Goal: Task Accomplishment & Management: Use online tool/utility

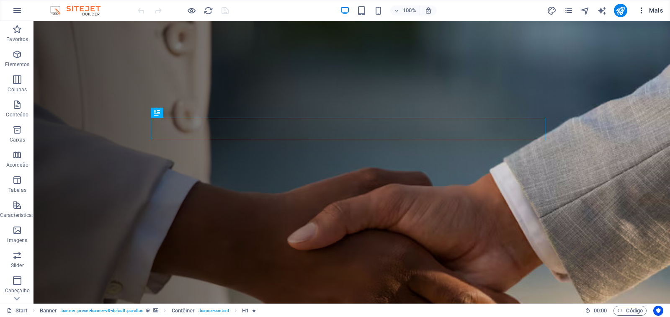
click at [652, 10] on span "Mais" at bounding box center [651, 10] width 26 height 8
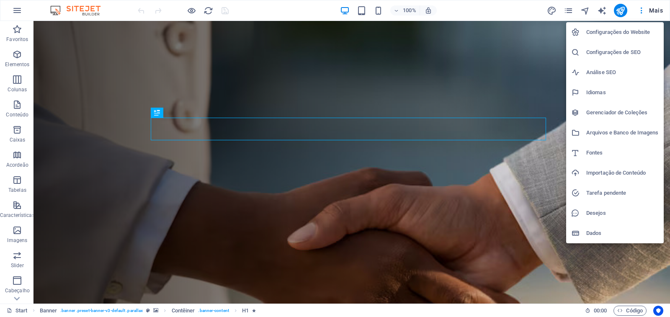
click at [623, 31] on h6 "Configurações do Website" at bounding box center [622, 32] width 72 height 10
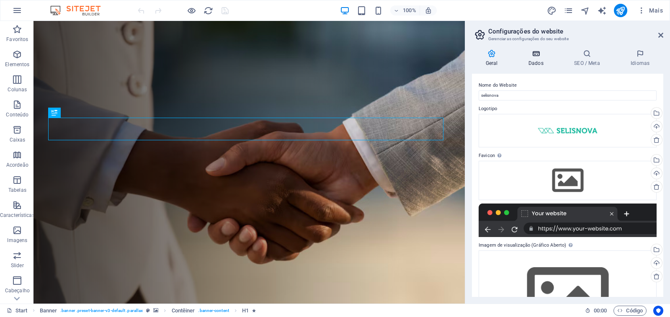
click at [542, 61] on h4 "Dados" at bounding box center [538, 58] width 46 height 18
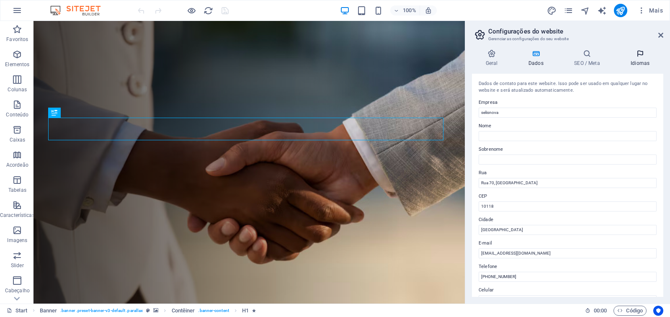
click at [639, 57] on icon at bounding box center [640, 53] width 46 height 8
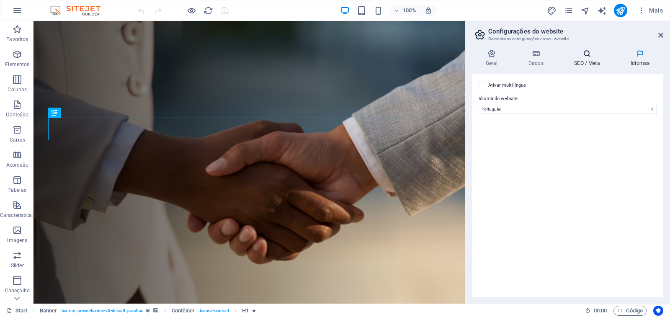
click at [595, 65] on h4 "SEO / Meta" at bounding box center [589, 58] width 57 height 18
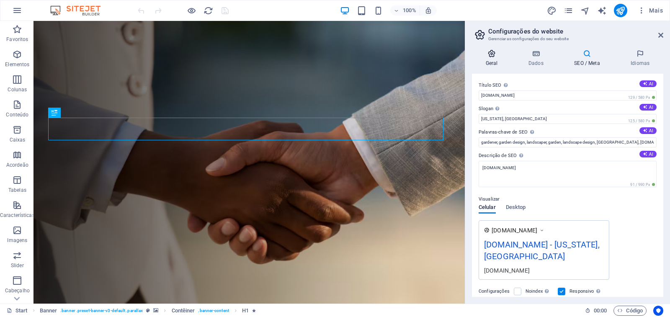
click at [494, 64] on h4 "Geral" at bounding box center [493, 58] width 43 height 18
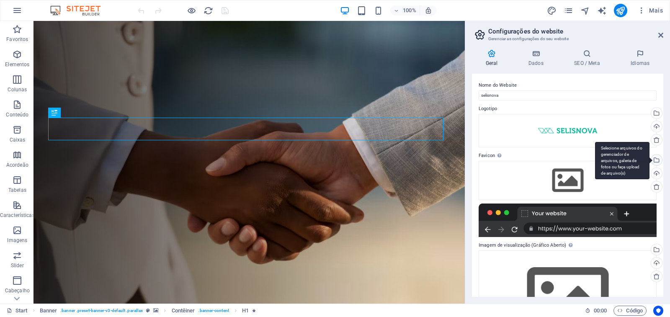
click at [656, 162] on div "Selecione arquivos do gerenciador de arquivos, galeria de fotos ou faça upload …" at bounding box center [656, 161] width 13 height 13
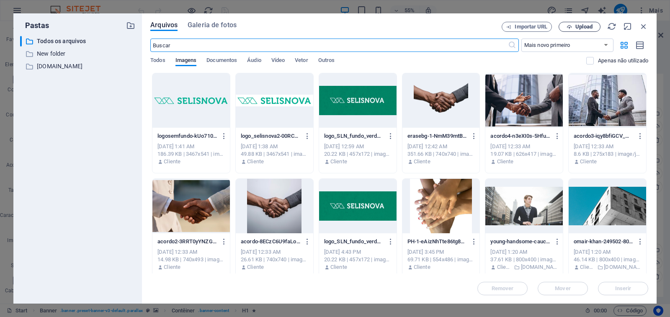
click at [593, 27] on span "Upload" at bounding box center [580, 26] width 34 height 5
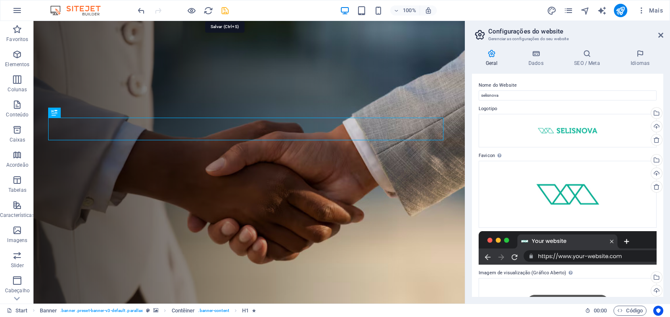
click at [226, 9] on icon "save" at bounding box center [225, 11] width 10 height 10
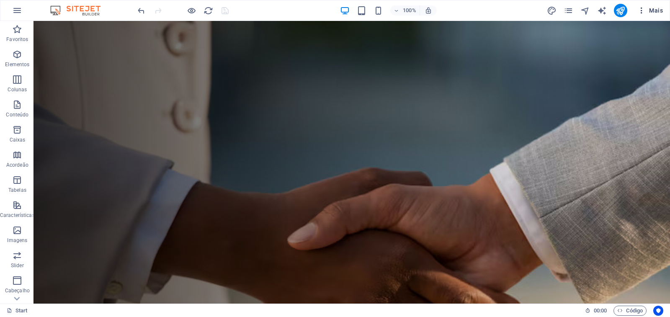
click at [657, 11] on span "Mais" at bounding box center [651, 10] width 26 height 8
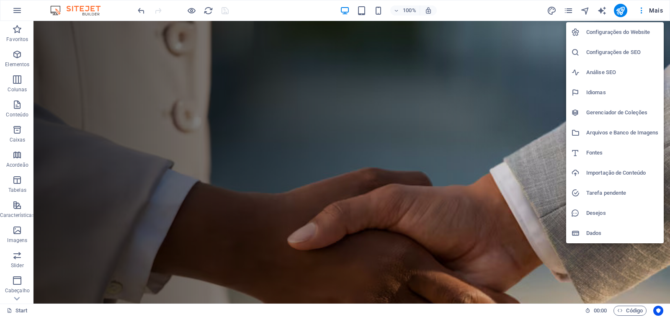
click at [626, 32] on h6 "Configurações do Website" at bounding box center [622, 32] width 72 height 10
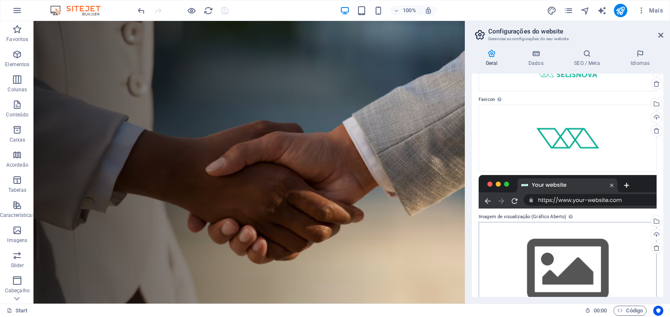
scroll to position [42, 0]
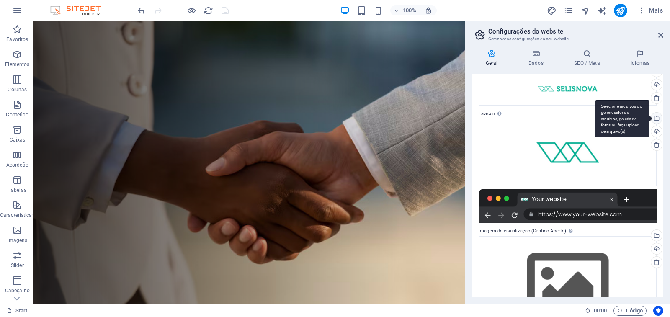
click at [658, 119] on div "Selecione arquivos do gerenciador de arquivos, galeria de fotos ou faça upload …" at bounding box center [656, 119] width 13 height 13
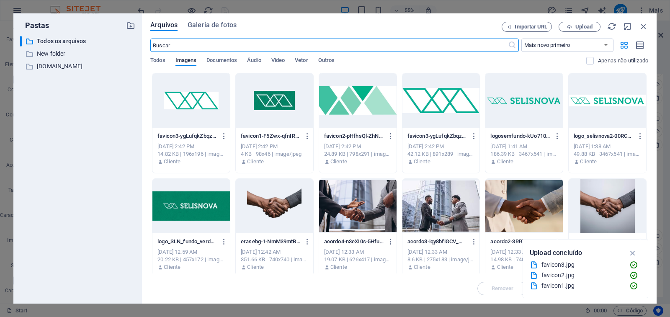
click at [354, 106] on div at bounding box center [357, 100] width 77 height 54
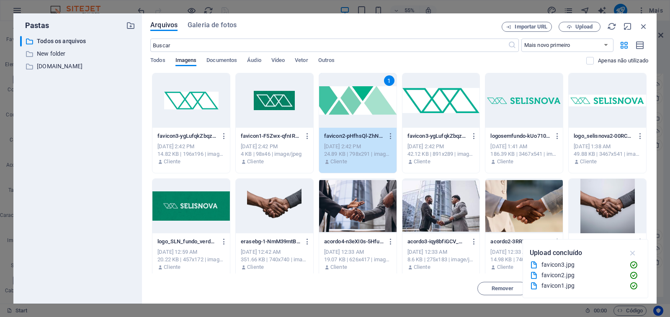
click at [636, 253] on icon "button" at bounding box center [633, 252] width 10 height 9
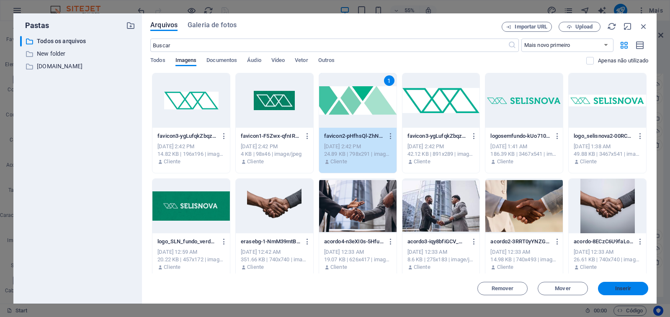
click at [630, 290] on span "Inserir" at bounding box center [623, 288] width 16 height 5
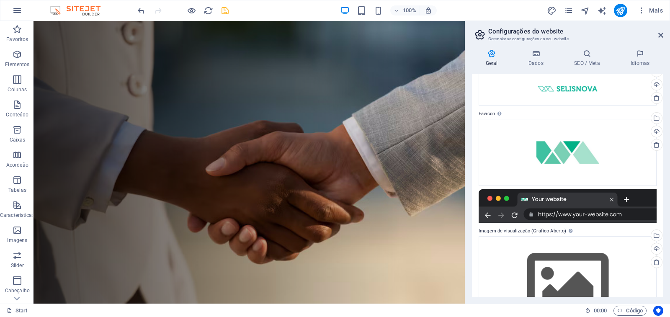
click at [657, 34] on h2 "Configurações do website" at bounding box center [575, 32] width 175 height 8
click at [227, 13] on icon "save" at bounding box center [225, 11] width 10 height 10
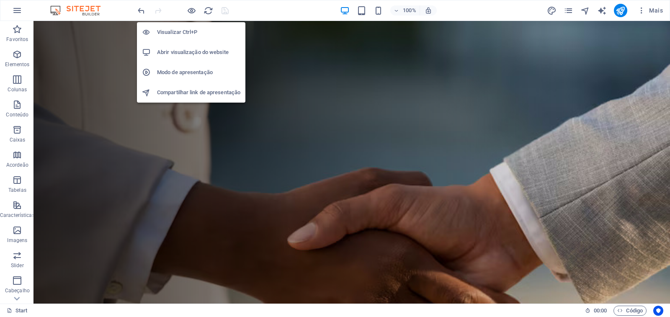
click at [191, 52] on h6 "Abrir visualização do website" at bounding box center [198, 52] width 83 height 10
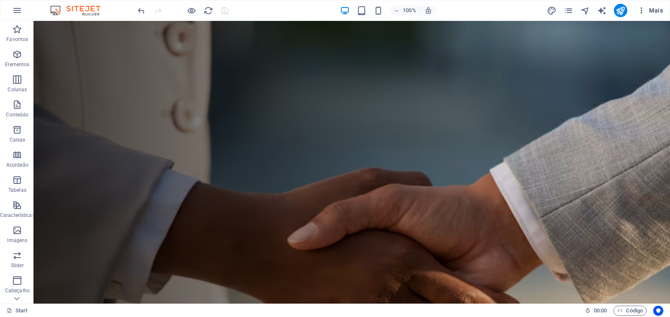
click at [650, 12] on span "Mais" at bounding box center [651, 10] width 26 height 8
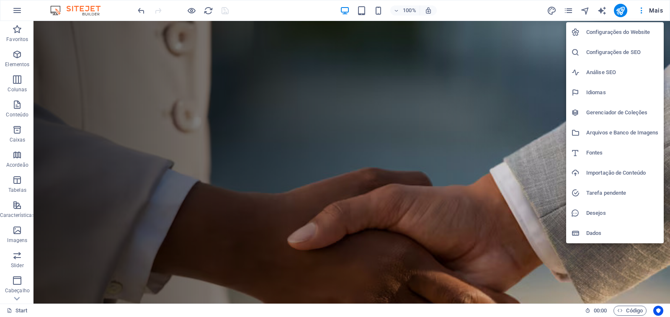
click at [617, 31] on h6 "Configurações do Website" at bounding box center [622, 32] width 72 height 10
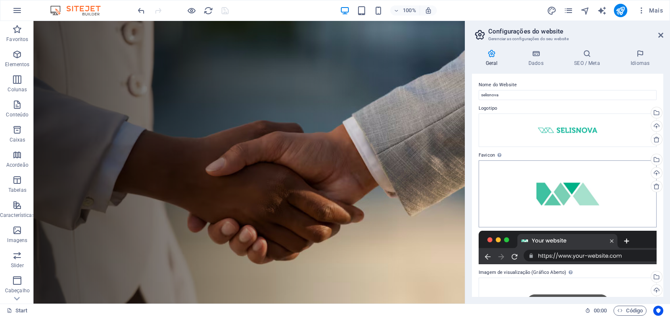
scroll to position [0, 0]
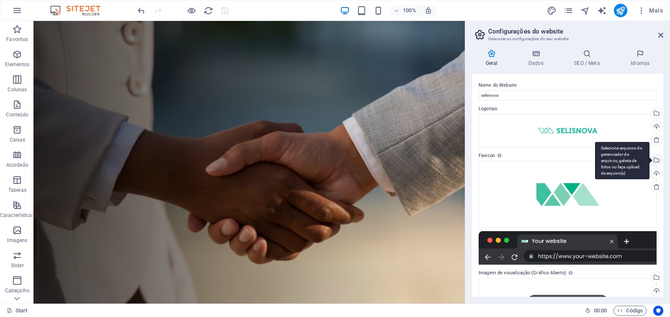
click at [657, 160] on div "Selecione arquivos do gerenciador de arquivos, galeria de fotos ou faça upload …" at bounding box center [656, 161] width 13 height 13
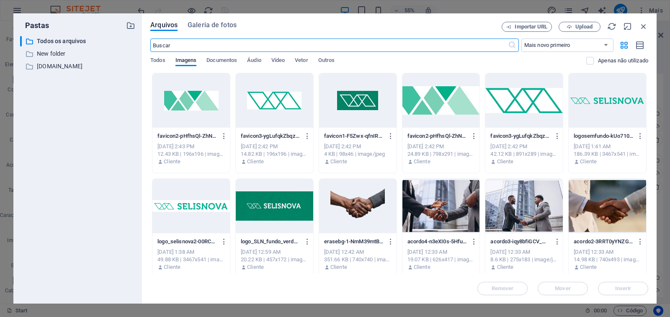
click at [366, 105] on div at bounding box center [357, 100] width 77 height 54
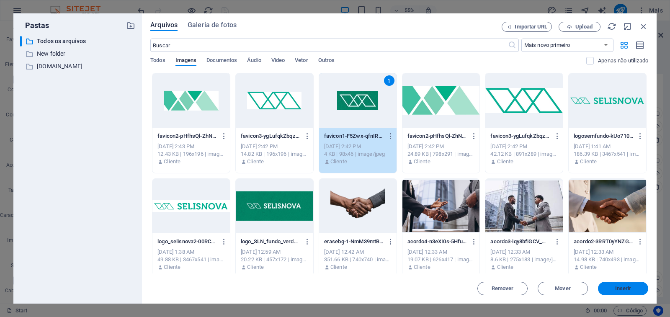
click at [628, 290] on span "Inserir" at bounding box center [623, 288] width 16 height 5
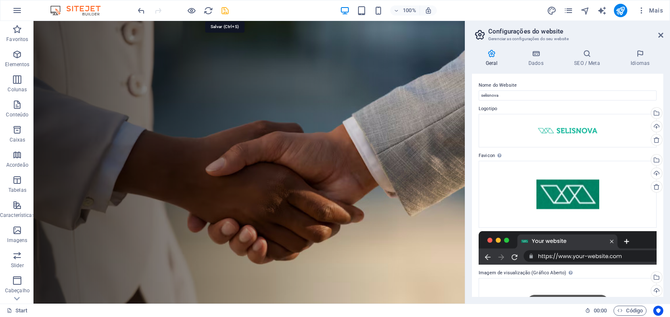
click at [225, 8] on icon "save" at bounding box center [225, 11] width 10 height 10
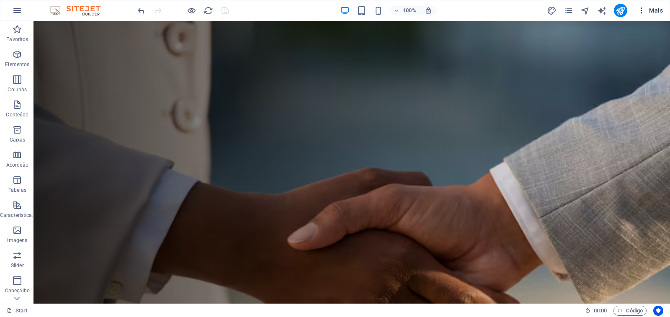
click at [659, 13] on span "Mais" at bounding box center [651, 10] width 26 height 8
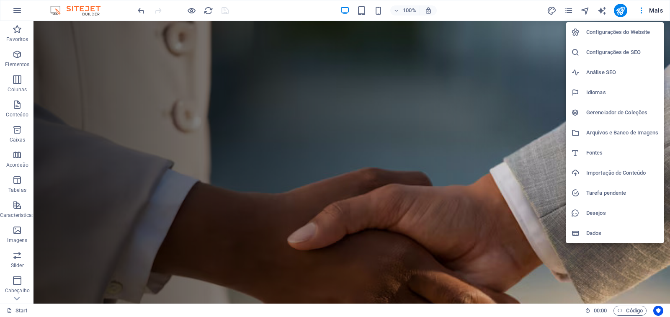
click at [628, 34] on h6 "Configurações do Website" at bounding box center [622, 32] width 72 height 10
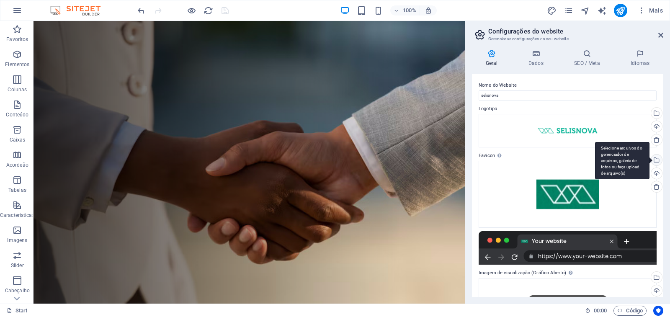
click at [650, 159] on div "Selecione arquivos do gerenciador de arquivos, galeria de fotos ou faça upload …" at bounding box center [622, 161] width 54 height 38
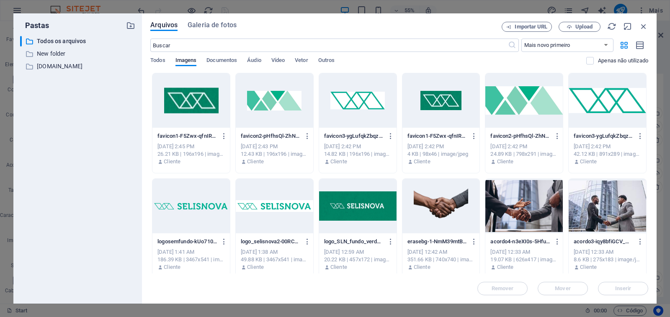
click at [584, 106] on div at bounding box center [607, 100] width 77 height 54
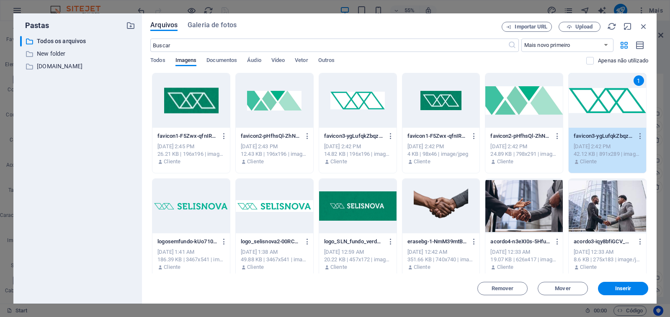
click at [599, 104] on div "1" at bounding box center [607, 100] width 77 height 54
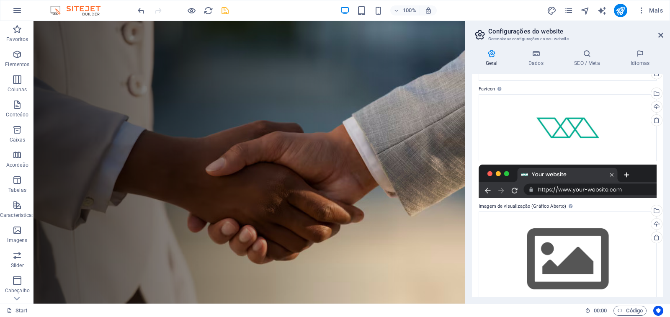
scroll to position [84, 0]
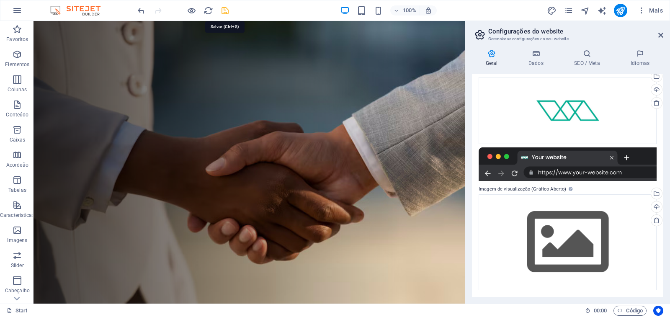
click at [220, 10] on icon "save" at bounding box center [225, 11] width 10 height 10
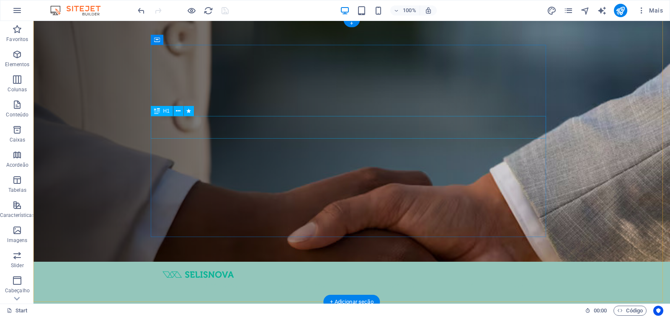
scroll to position [0, 0]
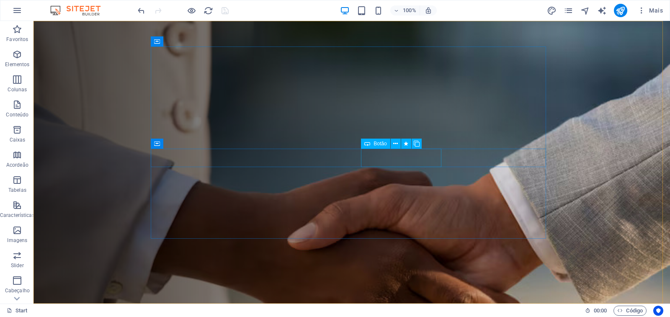
click at [382, 145] on span "Botão" at bounding box center [380, 143] width 13 height 5
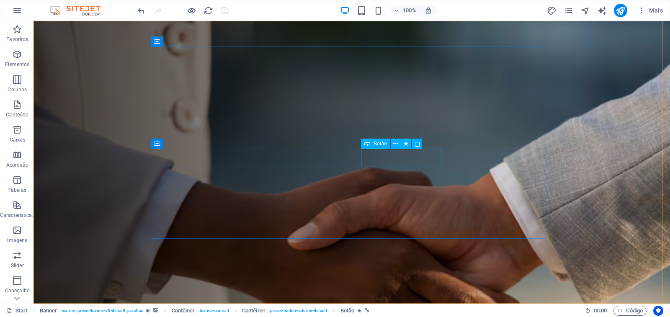
click at [382, 145] on span "Botão" at bounding box center [380, 143] width 13 height 5
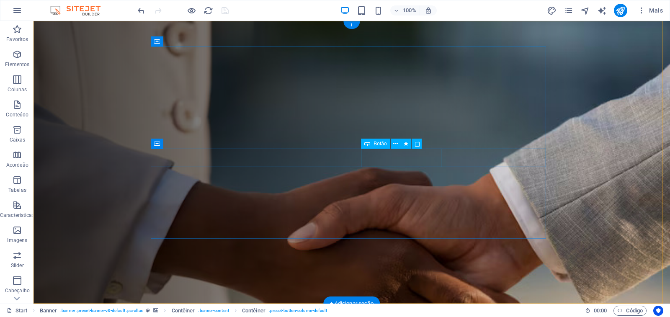
click at [395, 144] on icon at bounding box center [395, 143] width 5 height 9
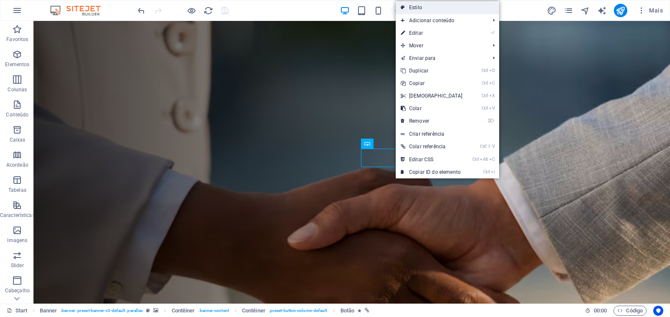
click at [421, 8] on link "Estilo" at bounding box center [447, 7] width 103 height 13
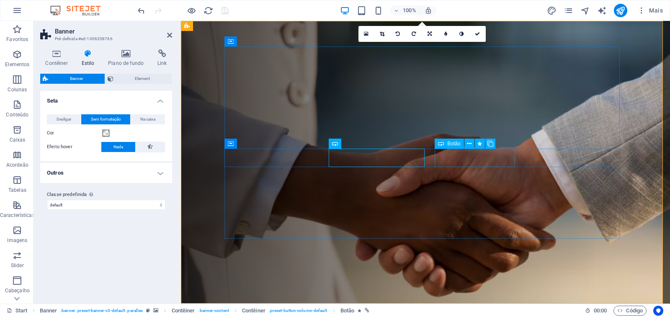
click at [449, 144] on span "Botão" at bounding box center [453, 143] width 13 height 5
click at [454, 144] on span "Botão" at bounding box center [453, 143] width 13 height 5
click at [456, 144] on span "Botão" at bounding box center [453, 143] width 13 height 5
click at [456, 145] on span "Botão" at bounding box center [453, 143] width 13 height 5
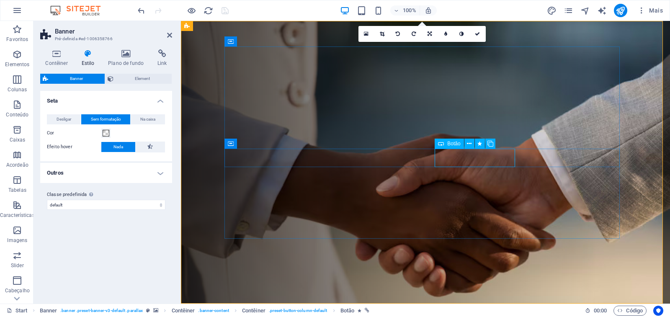
click at [456, 145] on span "Botão" at bounding box center [453, 143] width 13 height 5
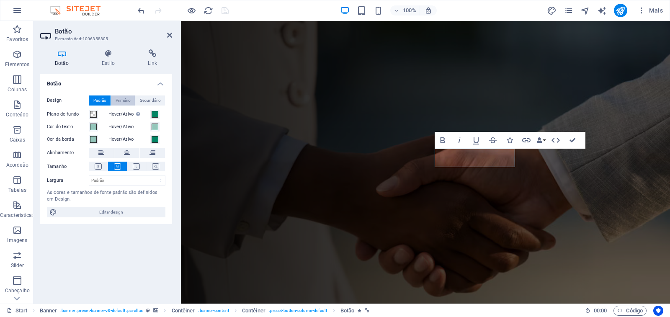
click at [122, 101] on span "Primário" at bounding box center [123, 101] width 15 height 10
click at [148, 99] on span "Secundário" at bounding box center [150, 101] width 21 height 10
click at [99, 101] on span "Padrão" at bounding box center [99, 101] width 13 height 10
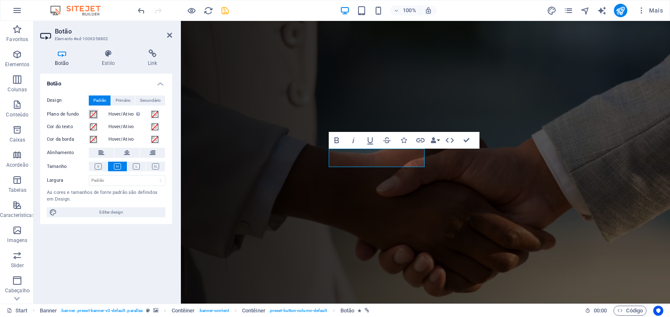
click at [92, 114] on span at bounding box center [93, 114] width 7 height 7
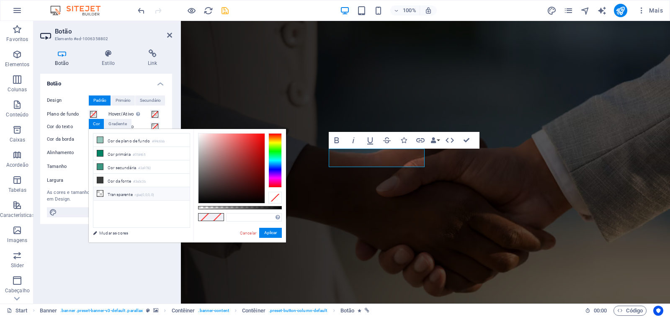
click at [101, 192] on icon at bounding box center [100, 194] width 6 height 6
type input "rgba(0, 0, 0, 0)"
click at [272, 233] on button "Aplicar" at bounding box center [270, 233] width 23 height 10
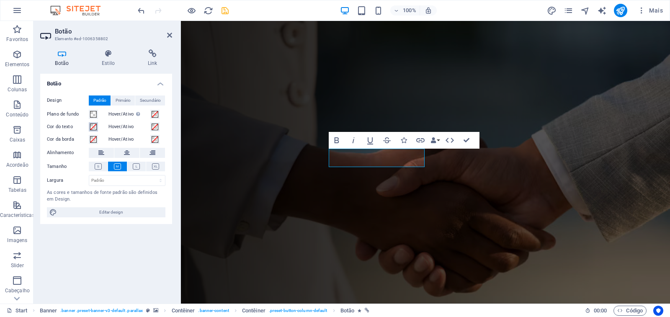
click at [91, 127] on span at bounding box center [93, 127] width 7 height 7
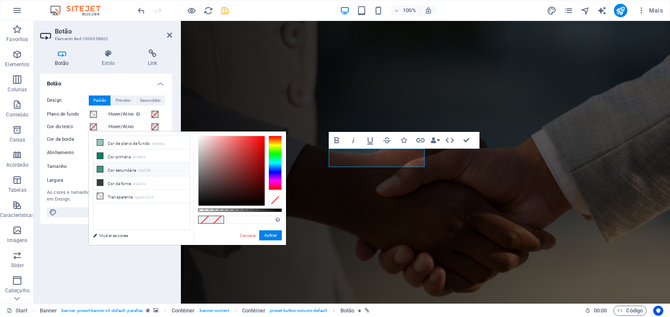
click at [100, 169] on icon at bounding box center [100, 169] width 6 height 6
type input "#3a9782"
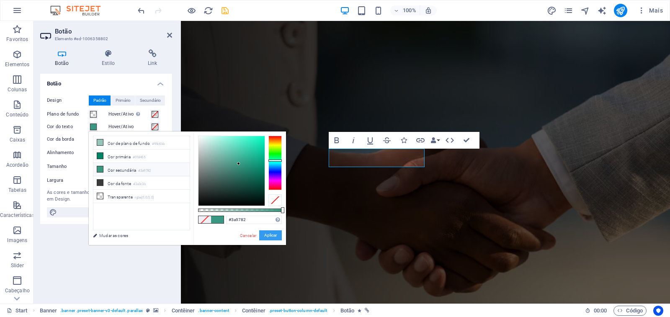
click at [272, 237] on button "Aplicar" at bounding box center [270, 235] width 23 height 10
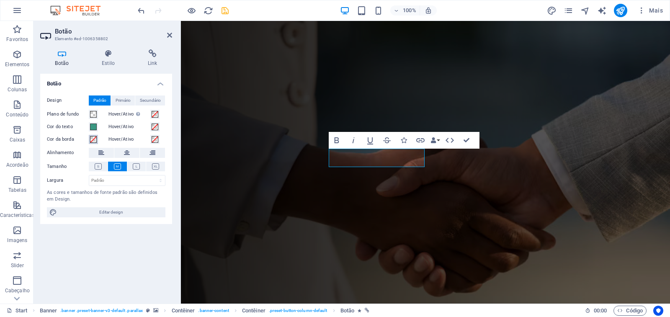
click at [95, 141] on span at bounding box center [93, 139] width 7 height 7
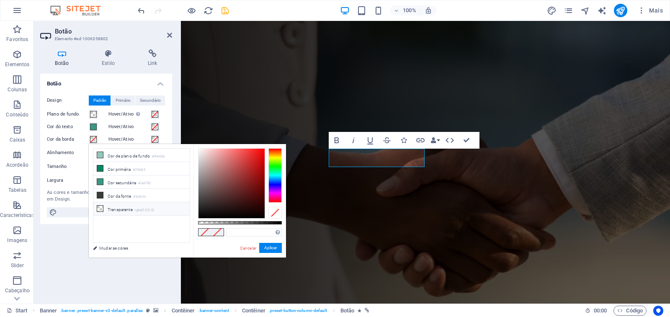
click at [100, 208] on icon at bounding box center [100, 209] width 6 height 6
type input "rgba(0, 0, 0, 0)"
click at [101, 208] on icon at bounding box center [100, 209] width 6 height 6
click at [272, 247] on button "Aplicar" at bounding box center [270, 248] width 23 height 10
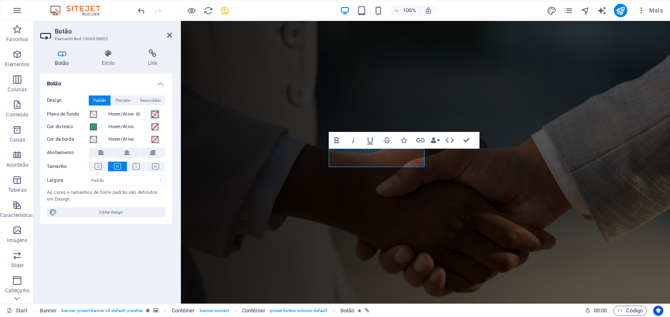
click at [155, 115] on span at bounding box center [155, 114] width 7 height 7
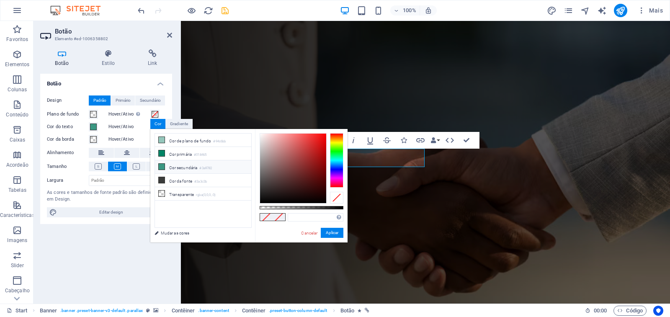
click at [162, 166] on icon at bounding box center [162, 167] width 6 height 6
type input "#3a9782"
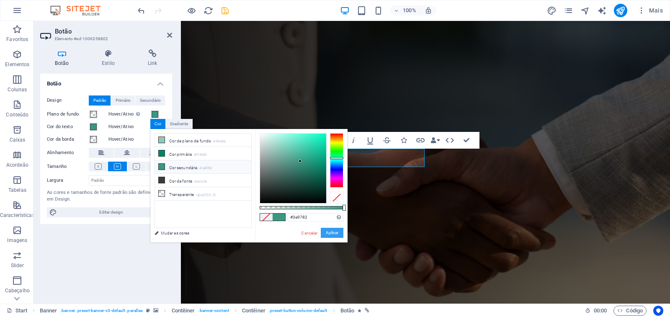
click at [331, 232] on button "Aplicar" at bounding box center [332, 233] width 23 height 10
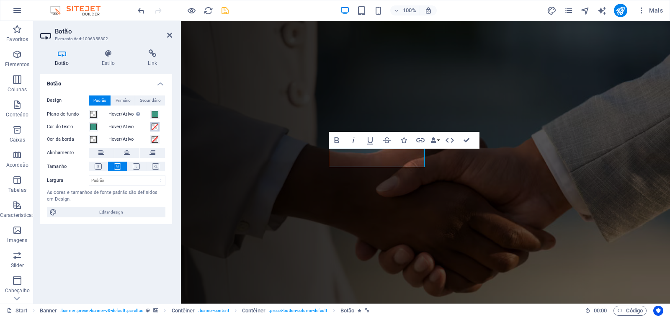
click at [154, 127] on span at bounding box center [155, 127] width 7 height 7
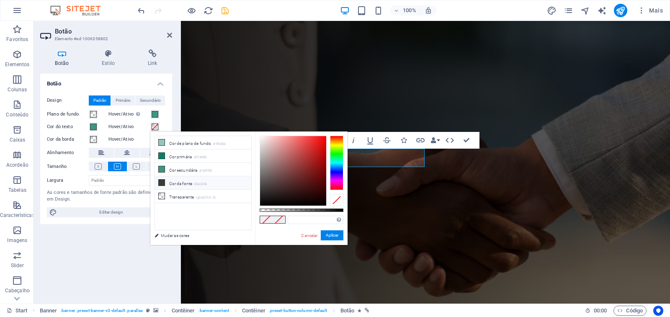
click at [161, 183] on icon at bounding box center [162, 183] width 6 height 6
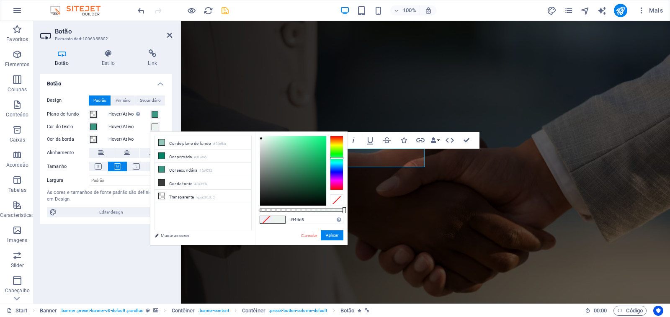
type input "#f8fffb"
drag, startPoint x: 261, startPoint y: 189, endPoint x: 261, endPoint y: 132, distance: 56.1
click at [261, 132] on div "#f8fffb Formatos suportados #0852ed rgb(8, 82, 237) rgba(8, 82, 237, 90%) hsv(2…" at bounding box center [301, 249] width 93 height 235
click at [334, 236] on button "Aplicar" at bounding box center [332, 235] width 23 height 10
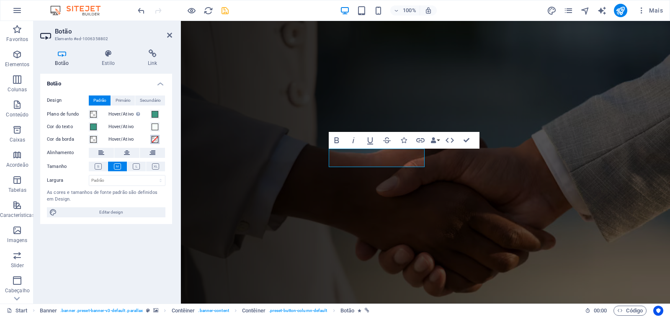
click at [154, 139] on span at bounding box center [155, 139] width 7 height 7
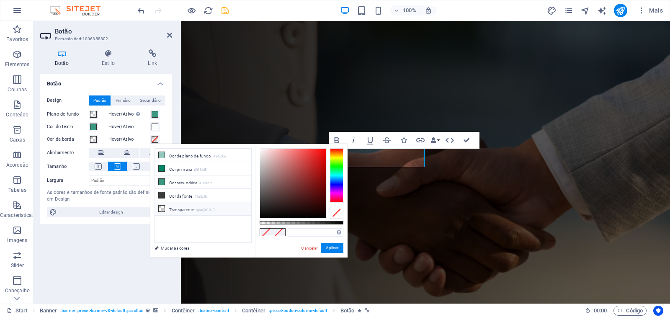
click at [163, 208] on icon at bounding box center [162, 209] width 6 height 6
type input "rgba(0, 0, 0, 0)"
drag, startPoint x: 150, startPoint y: 227, endPoint x: 331, endPoint y: 248, distance: 182.2
click at [331, 248] on button "Aplicar" at bounding box center [332, 248] width 23 height 10
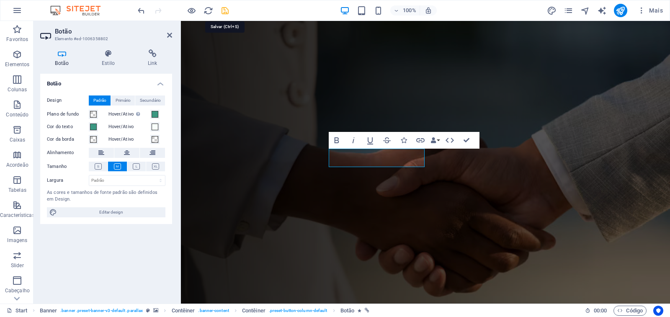
click at [226, 12] on icon "save" at bounding box center [225, 11] width 10 height 10
checkbox input "false"
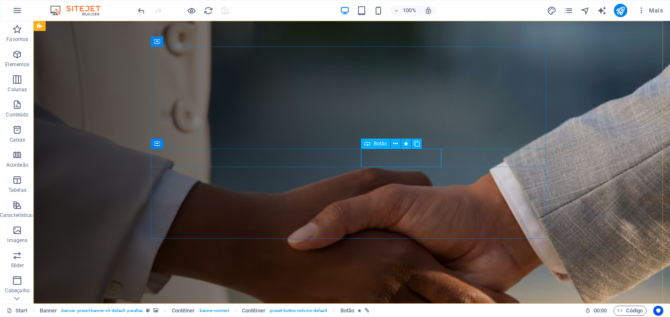
click at [383, 145] on span "Botão" at bounding box center [380, 143] width 13 height 5
click at [383, 144] on span "Botão" at bounding box center [380, 143] width 13 height 5
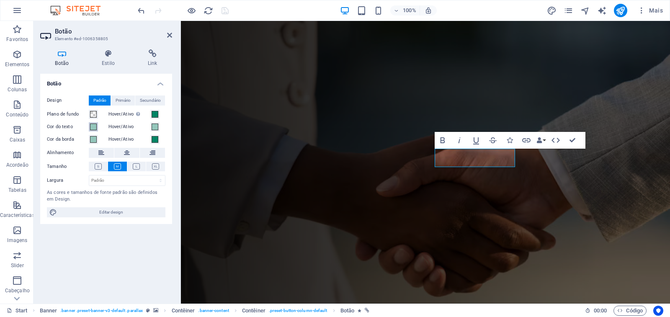
click at [95, 128] on span at bounding box center [93, 127] width 7 height 7
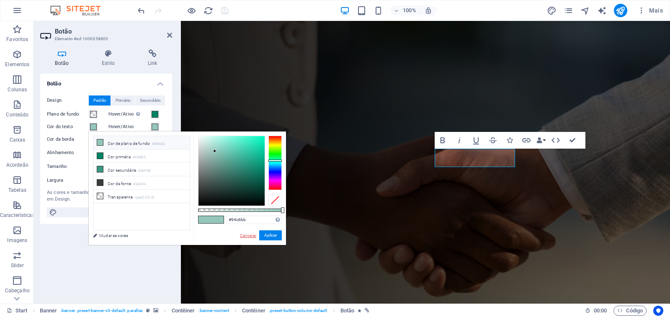
click at [249, 235] on link "Cancelar" at bounding box center [248, 235] width 18 height 6
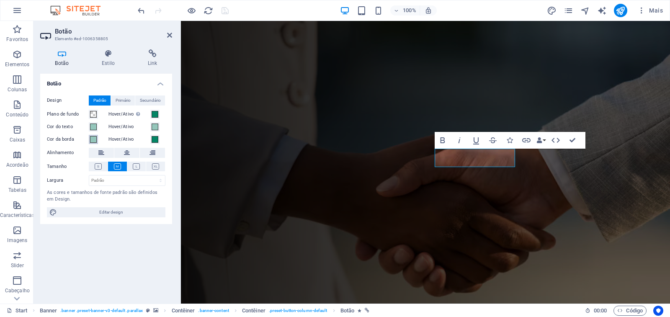
click at [94, 139] on span at bounding box center [93, 139] width 7 height 7
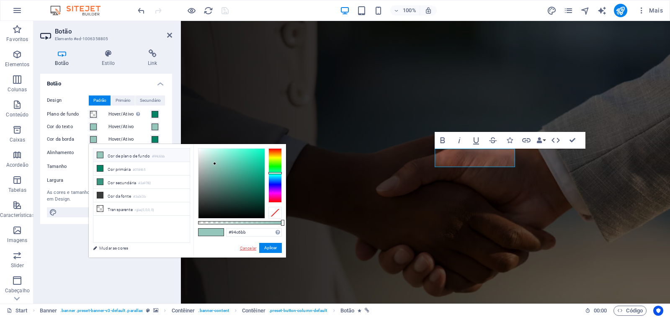
click at [251, 249] on link "Cancelar" at bounding box center [248, 248] width 18 height 6
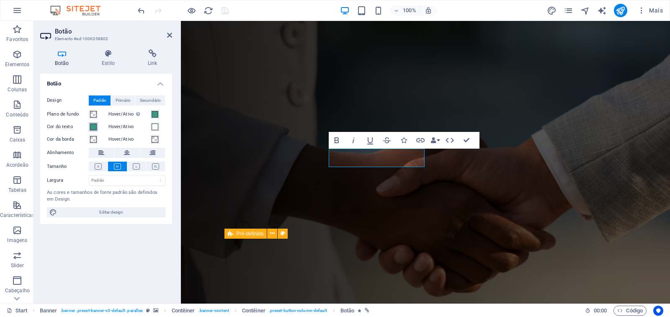
click at [94, 128] on span at bounding box center [93, 127] width 7 height 7
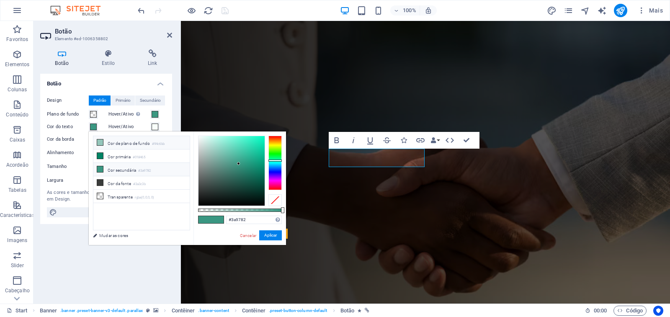
click at [100, 142] on icon at bounding box center [100, 142] width 6 height 6
type input "#94c6bb"
click at [275, 235] on button "Aplicar" at bounding box center [270, 235] width 23 height 10
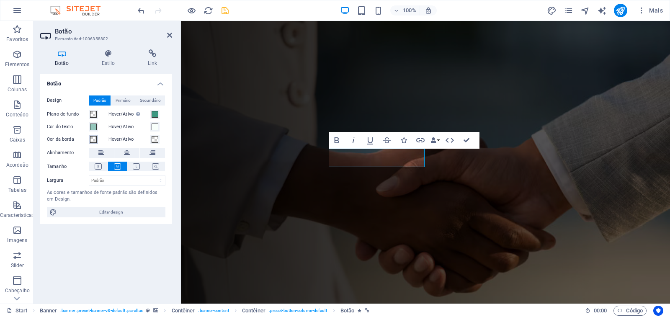
click at [94, 142] on span at bounding box center [93, 139] width 7 height 7
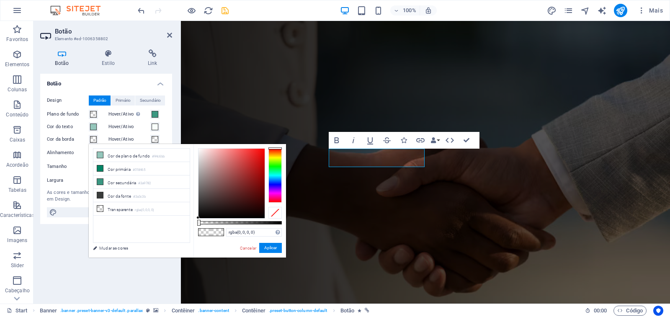
click at [94, 142] on span at bounding box center [93, 139] width 7 height 7
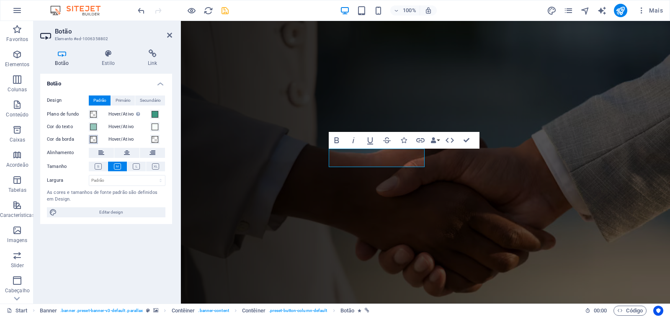
click at [94, 142] on span at bounding box center [93, 139] width 7 height 7
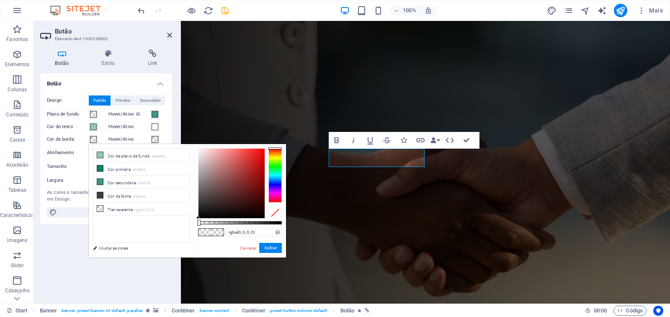
click at [94, 142] on span at bounding box center [93, 139] width 7 height 7
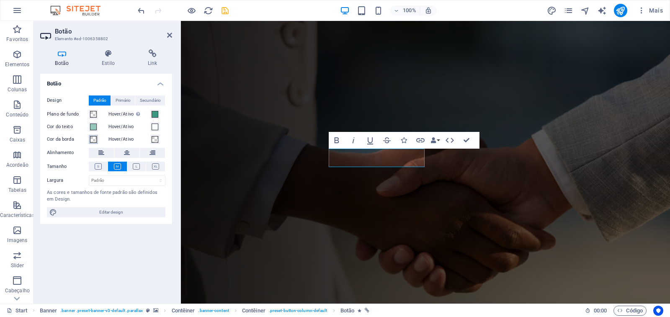
click at [94, 142] on span at bounding box center [93, 139] width 7 height 7
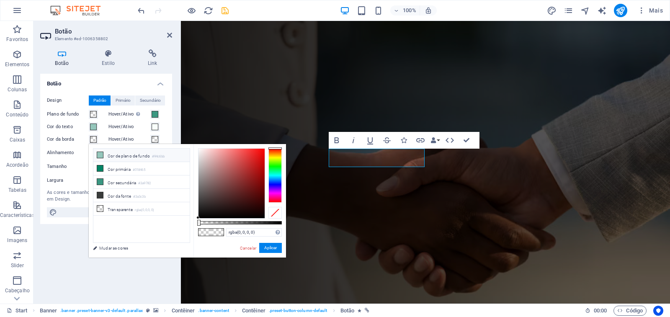
click at [97, 156] on span at bounding box center [100, 155] width 7 height 7
type input "#94c6bb"
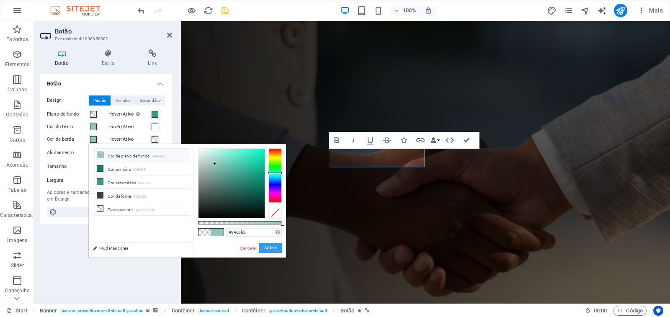
click at [275, 250] on button "Aplicar" at bounding box center [270, 248] width 23 height 10
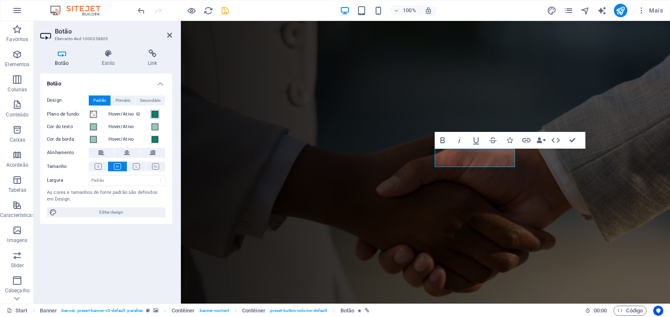
click at [156, 116] on span at bounding box center [155, 114] width 7 height 7
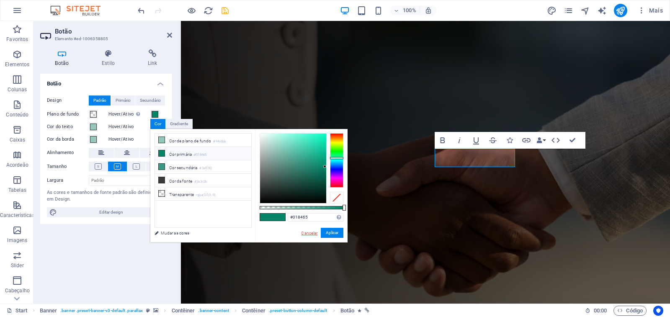
drag, startPoint x: 305, startPoint y: 231, endPoint x: 79, endPoint y: 207, distance: 226.6
click at [305, 231] on link "Cancelar" at bounding box center [309, 233] width 18 height 6
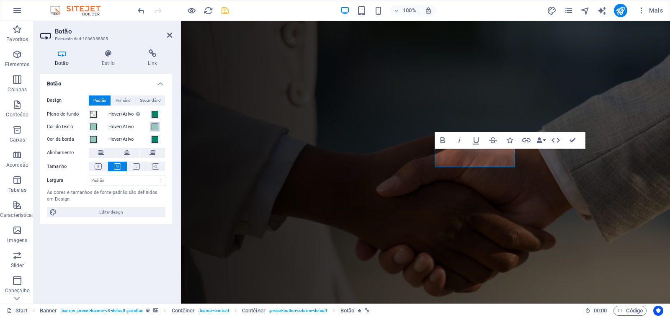
click at [156, 127] on span at bounding box center [155, 127] width 7 height 7
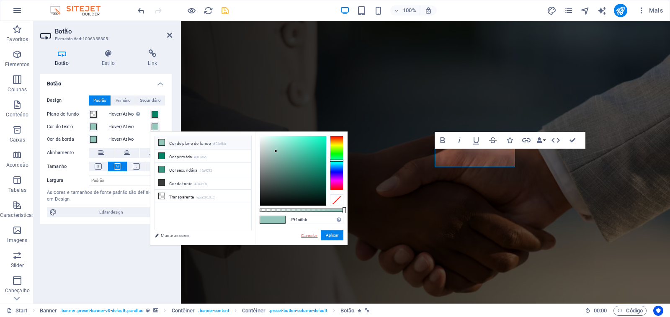
click at [305, 236] on link "Cancelar" at bounding box center [309, 235] width 18 height 6
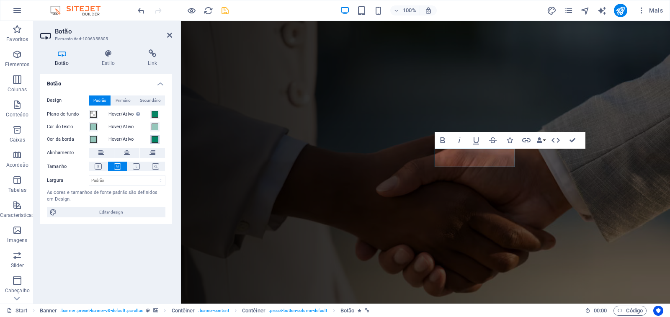
click at [153, 138] on span at bounding box center [155, 139] width 7 height 7
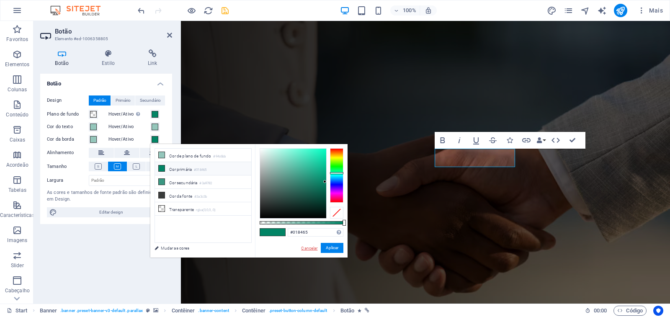
drag, startPoint x: 308, startPoint y: 249, endPoint x: 126, endPoint y: 228, distance: 183.0
click at [308, 249] on link "Cancelar" at bounding box center [309, 248] width 18 height 6
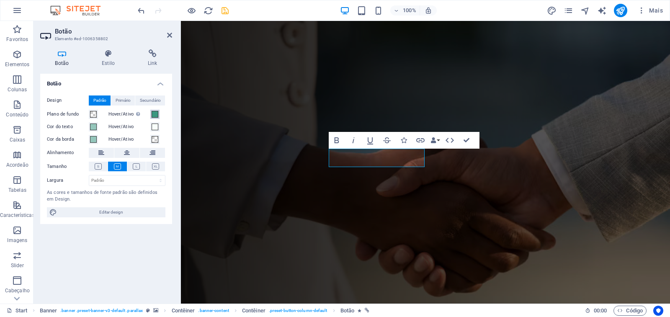
click at [154, 114] on span at bounding box center [155, 114] width 7 height 7
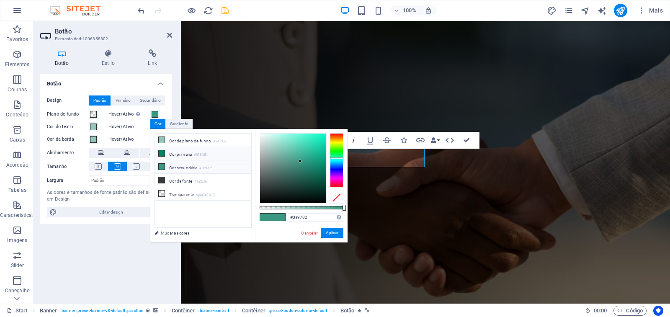
click at [162, 153] on icon at bounding box center [162, 153] width 6 height 6
type input "#018465"
click at [334, 235] on button "Aplicar" at bounding box center [332, 233] width 23 height 10
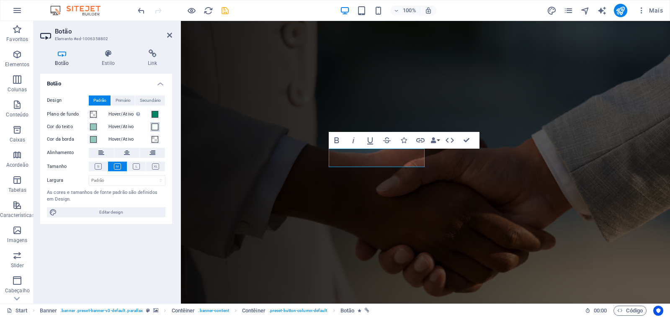
click at [157, 127] on span at bounding box center [155, 127] width 7 height 7
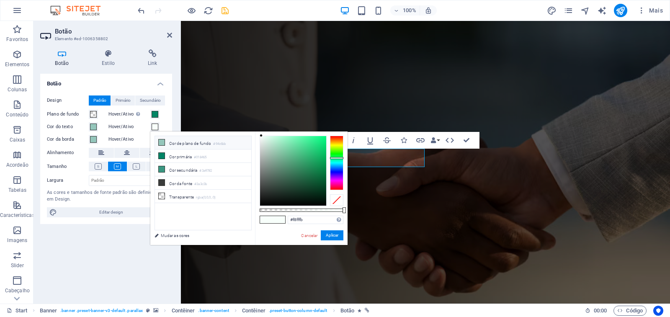
click at [163, 141] on icon at bounding box center [162, 142] width 6 height 6
type input "#94c6bb"
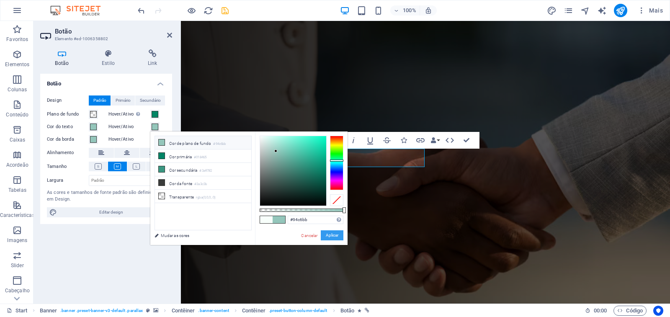
click at [327, 233] on button "Aplicar" at bounding box center [332, 235] width 23 height 10
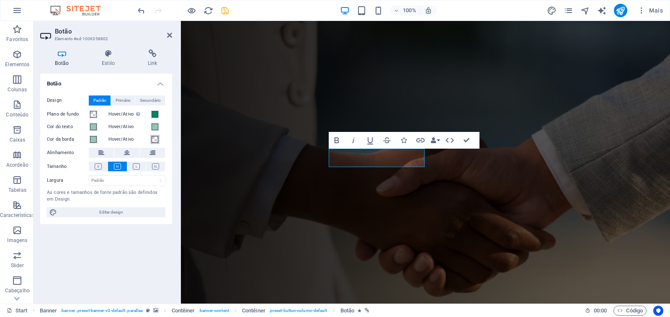
click at [158, 139] on span at bounding box center [155, 139] width 7 height 7
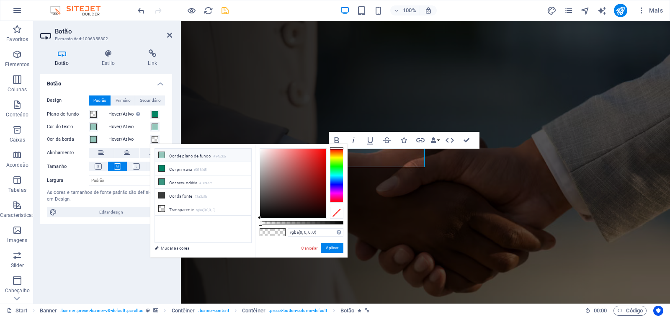
click at [163, 155] on icon at bounding box center [162, 155] width 6 height 6
type input "#94c6bb"
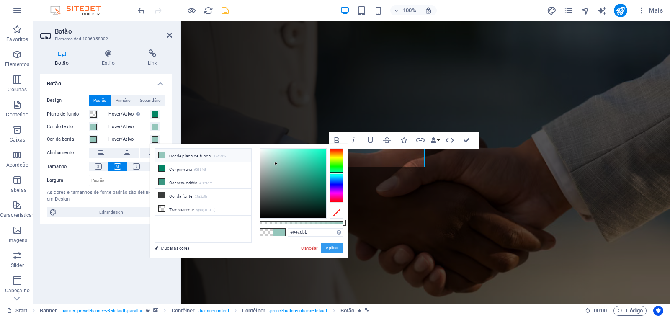
click at [332, 248] on button "Aplicar" at bounding box center [332, 248] width 23 height 10
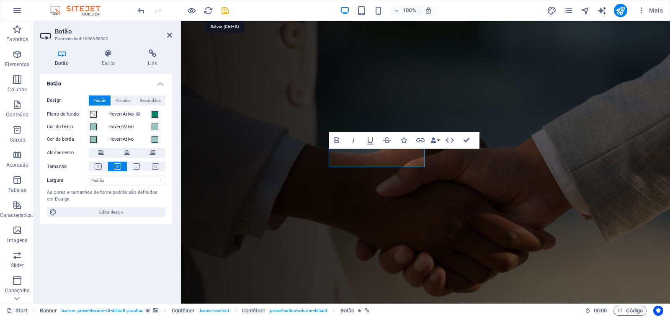
click at [226, 9] on icon "save" at bounding box center [225, 11] width 10 height 10
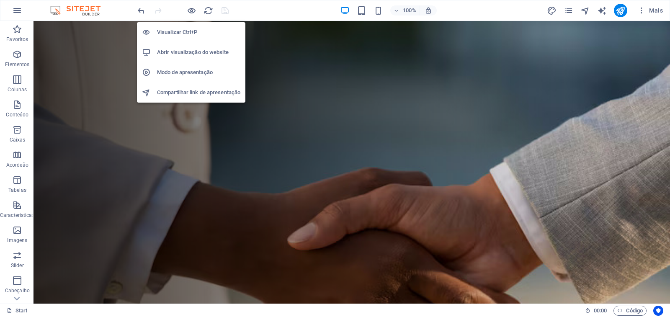
click at [185, 33] on h6 "Visualizar Ctrl+P" at bounding box center [198, 32] width 83 height 10
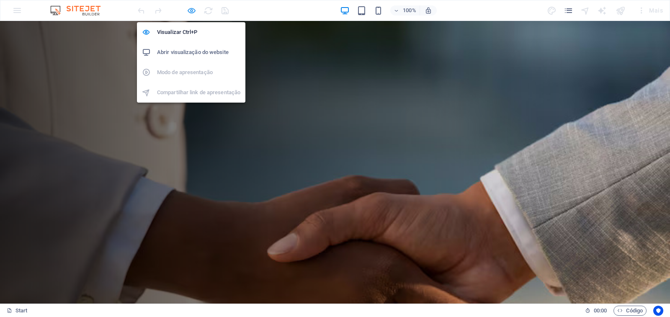
click at [191, 10] on icon "button" at bounding box center [192, 11] width 10 height 10
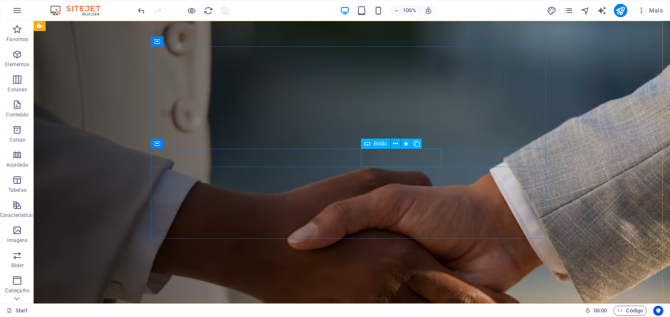
click at [376, 145] on span "Botão" at bounding box center [380, 143] width 13 height 5
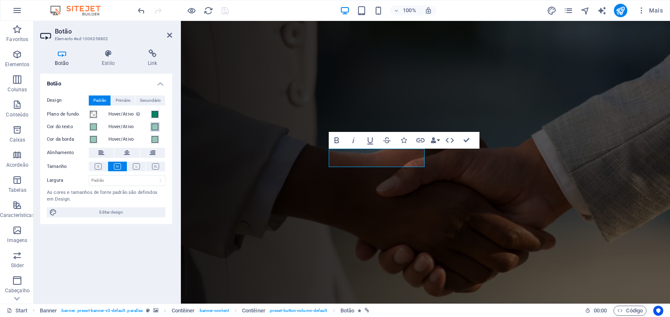
click at [158, 126] on span at bounding box center [155, 127] width 7 height 7
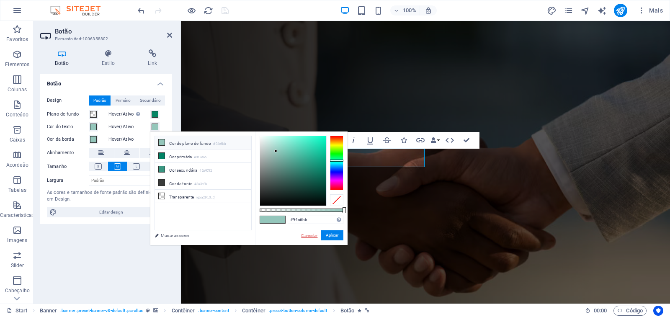
click at [312, 234] on link "Cancelar" at bounding box center [309, 235] width 18 height 6
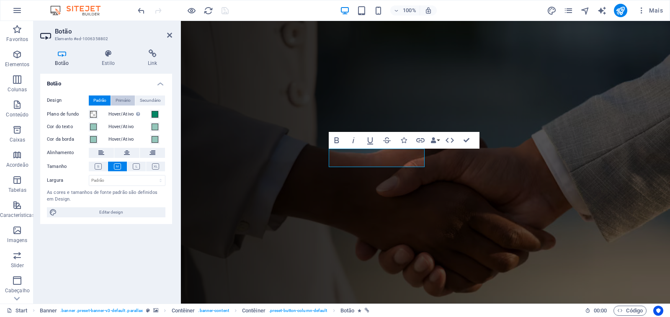
click at [119, 101] on span "Primário" at bounding box center [123, 101] width 15 height 10
click at [147, 101] on span "Secundário" at bounding box center [150, 101] width 21 height 10
drag, startPoint x: 123, startPoint y: 101, endPoint x: 104, endPoint y: 101, distance: 18.9
click at [122, 101] on span "Primário" at bounding box center [123, 101] width 15 height 10
click at [95, 99] on span "Padrão" at bounding box center [99, 101] width 13 height 10
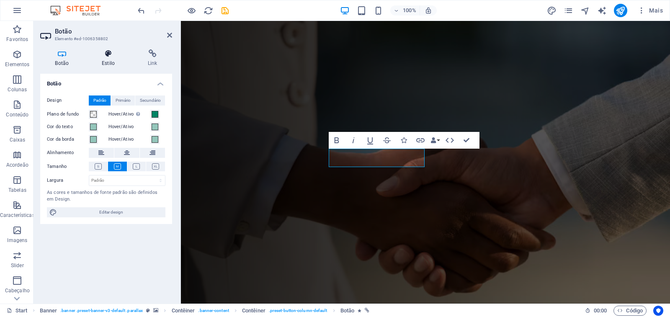
click at [105, 54] on icon at bounding box center [108, 53] width 43 height 8
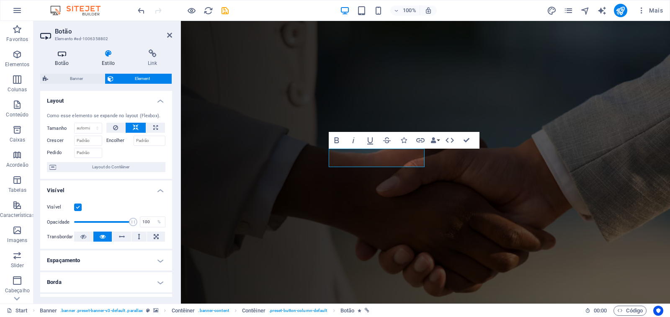
click at [65, 57] on icon at bounding box center [62, 53] width 44 height 8
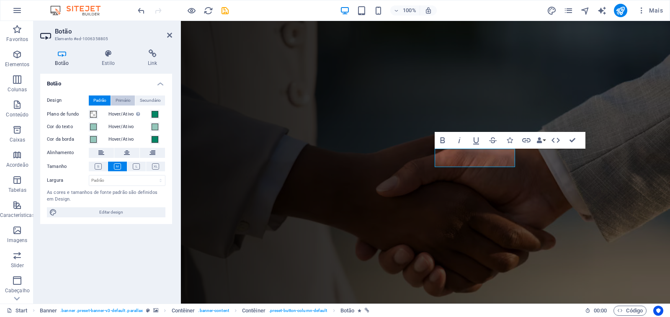
click at [120, 99] on span "Primário" at bounding box center [123, 101] width 15 height 10
click at [150, 101] on span "Secundário" at bounding box center [150, 101] width 21 height 10
click at [127, 101] on span "Primário" at bounding box center [123, 101] width 15 height 10
click at [101, 101] on span "Padrão" at bounding box center [99, 101] width 13 height 10
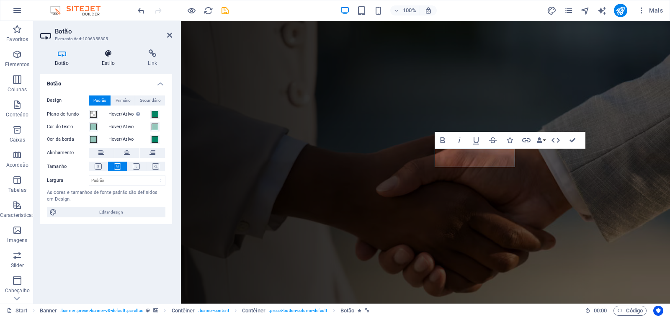
click at [105, 57] on icon at bounding box center [108, 53] width 43 height 8
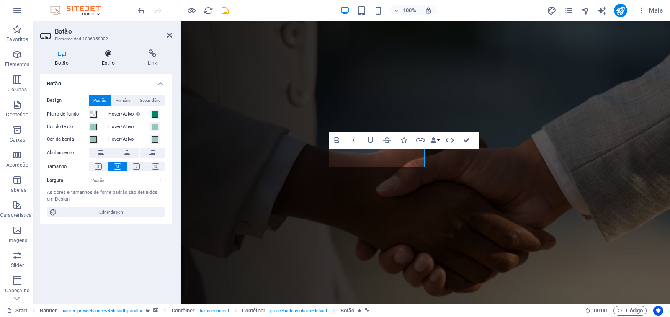
click at [116, 60] on h4 "Estilo" at bounding box center [110, 58] width 46 height 18
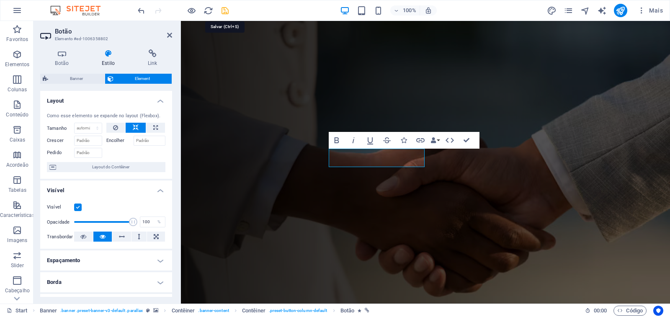
click at [229, 13] on icon "save" at bounding box center [225, 11] width 10 height 10
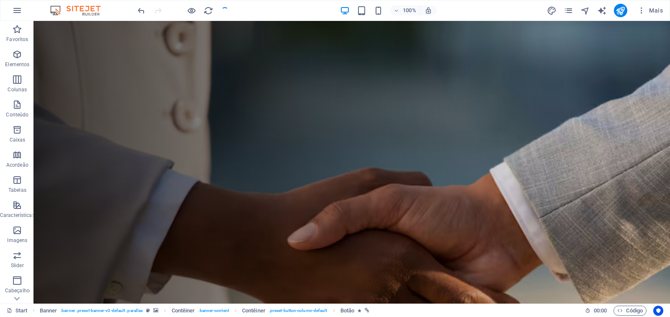
checkbox input "false"
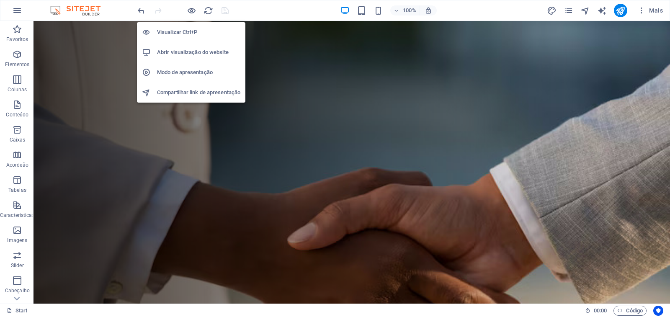
drag, startPoint x: 191, startPoint y: 11, endPoint x: 190, endPoint y: 20, distance: 8.9
click at [191, 10] on icon "button" at bounding box center [192, 11] width 10 height 10
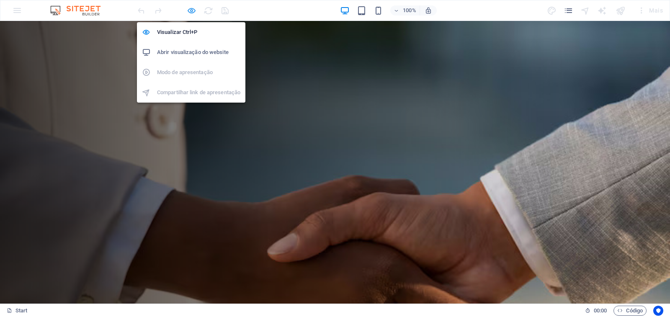
click at [195, 13] on icon "button" at bounding box center [192, 11] width 10 height 10
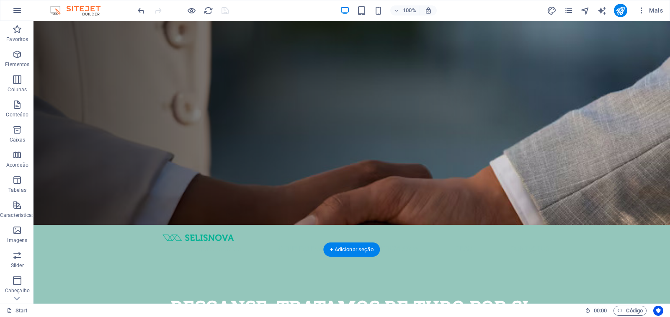
scroll to position [84, 0]
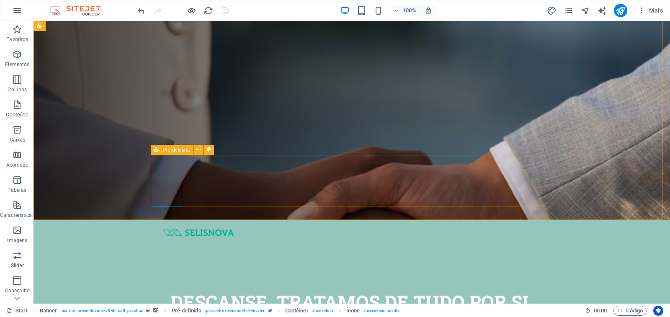
click at [158, 150] on icon at bounding box center [156, 150] width 5 height 10
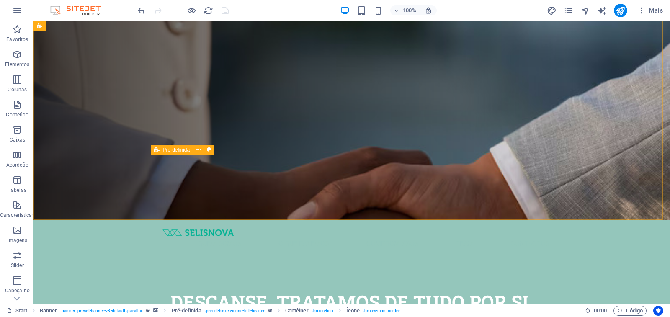
click at [164, 150] on span "Pré-definida" at bounding box center [176, 149] width 27 height 5
click at [176, 150] on span "Pré-definida" at bounding box center [176, 149] width 27 height 5
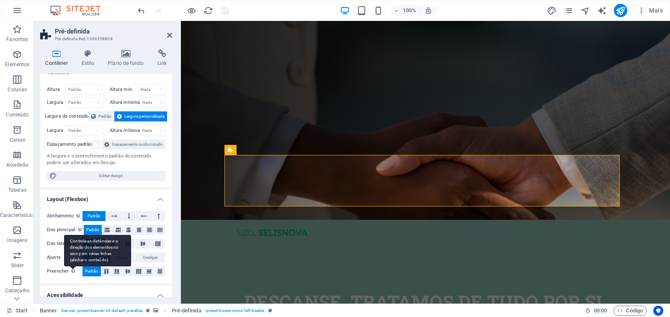
scroll to position [0, 0]
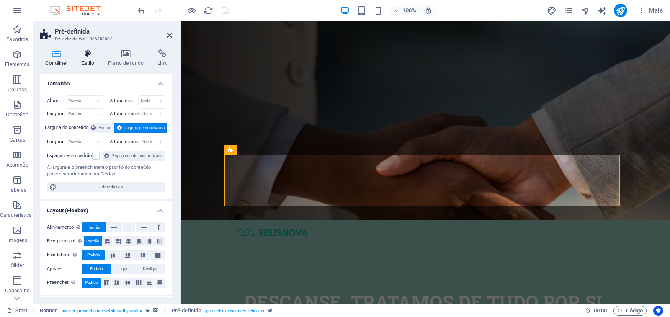
click at [87, 56] on icon at bounding box center [87, 53] width 23 height 8
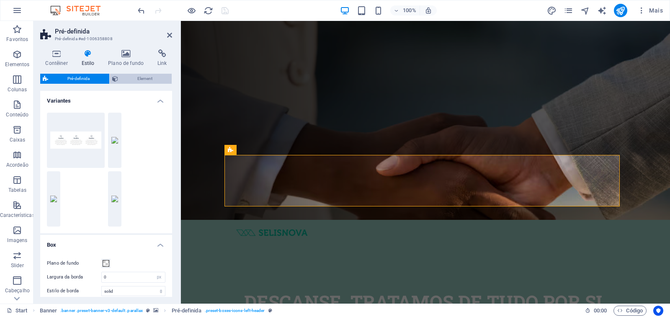
click at [117, 81] on icon at bounding box center [115, 79] width 6 height 10
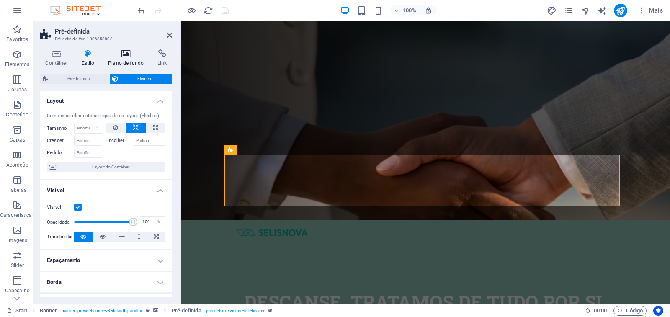
click at [122, 57] on icon at bounding box center [126, 53] width 46 height 8
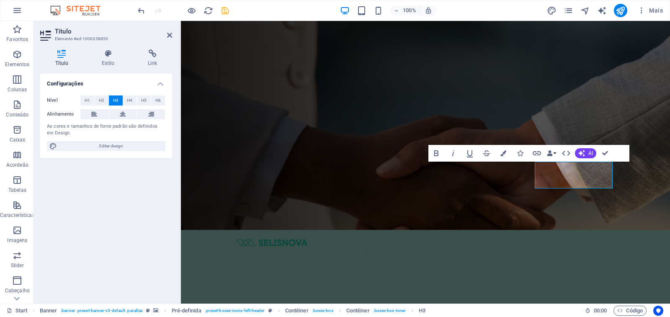
scroll to position [84, 0]
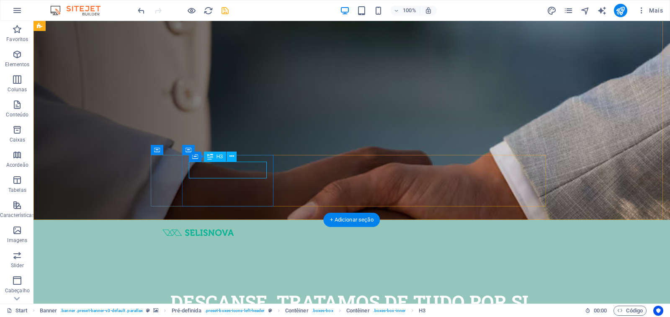
drag, startPoint x: 249, startPoint y: 170, endPoint x: 98, endPoint y: 181, distance: 151.6
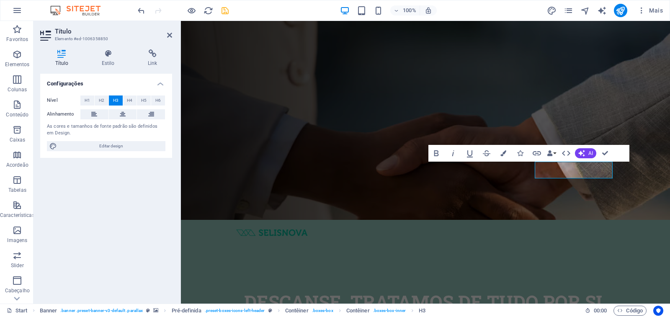
click at [199, 113] on figure at bounding box center [425, 78] width 489 height 283
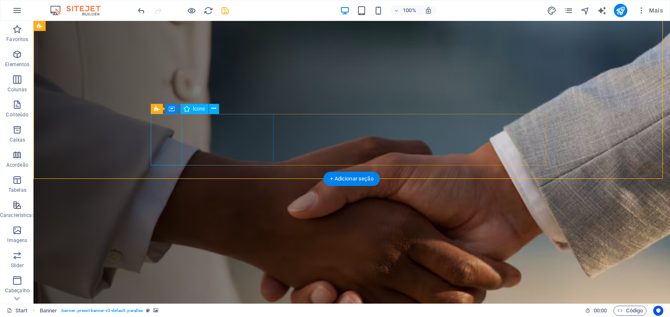
scroll to position [126, 0]
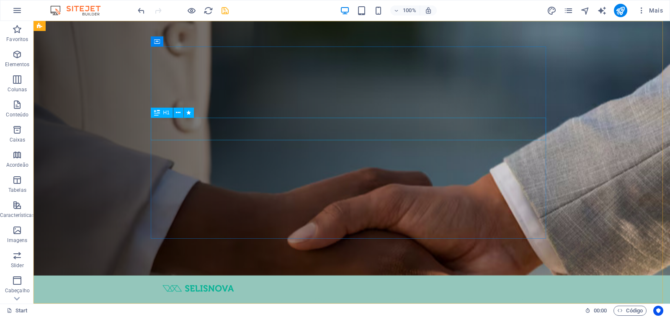
scroll to position [0, 0]
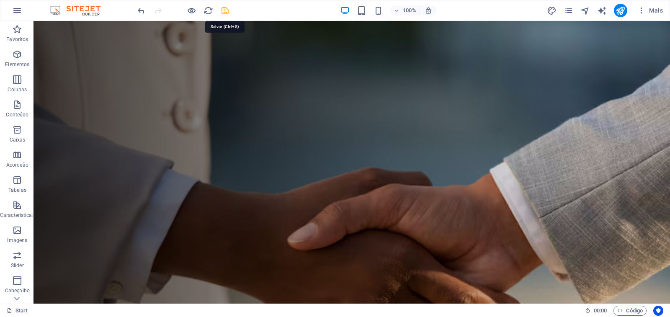
click at [224, 10] on icon "save" at bounding box center [225, 11] width 10 height 10
checkbox input "false"
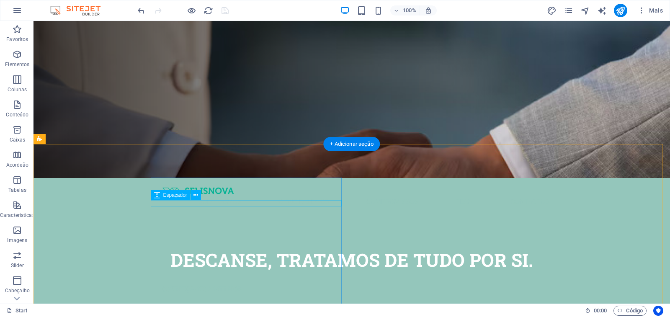
scroll to position [168, 0]
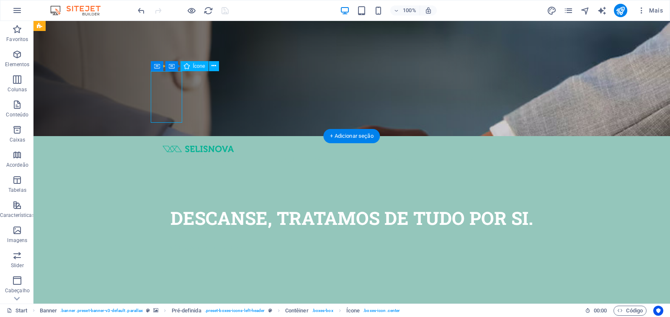
select select "xMidYMid"
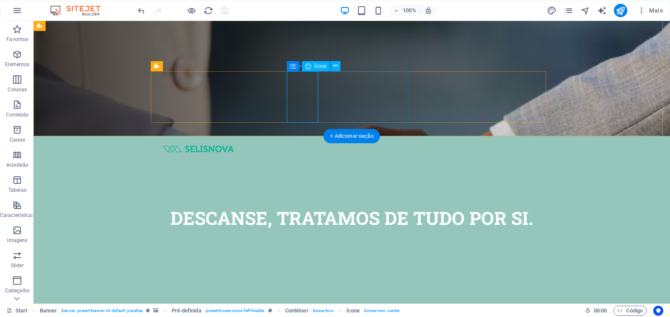
select select "xMidYMid"
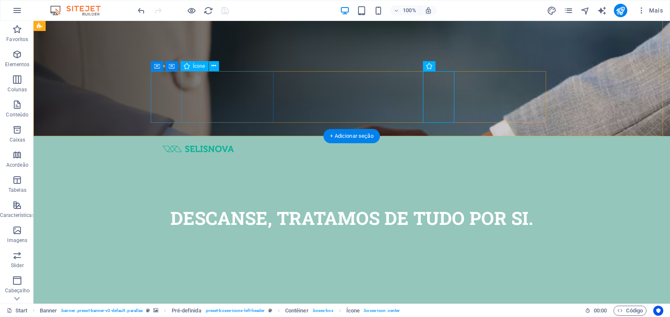
select select "xMidYMid"
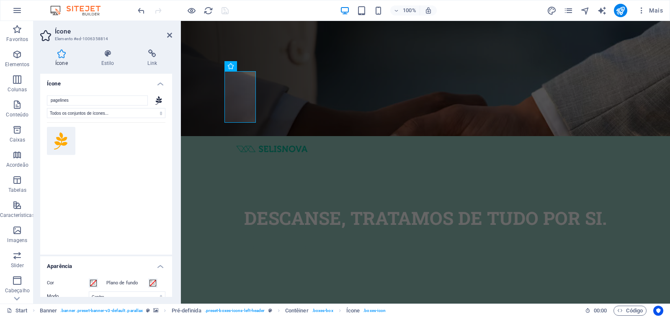
click at [62, 52] on icon at bounding box center [61, 53] width 43 height 8
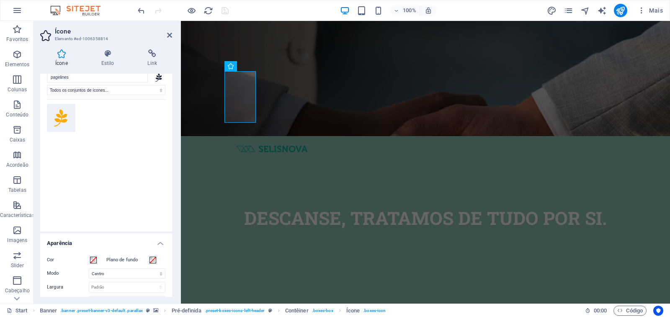
scroll to position [0, 0]
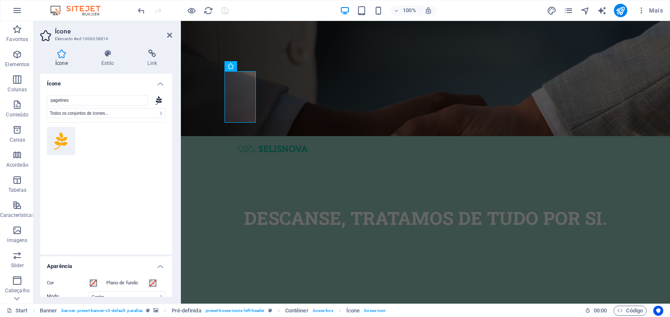
click at [159, 98] on icon at bounding box center [158, 100] width 7 height 8
click at [106, 60] on h4 "Estilo" at bounding box center [109, 58] width 46 height 18
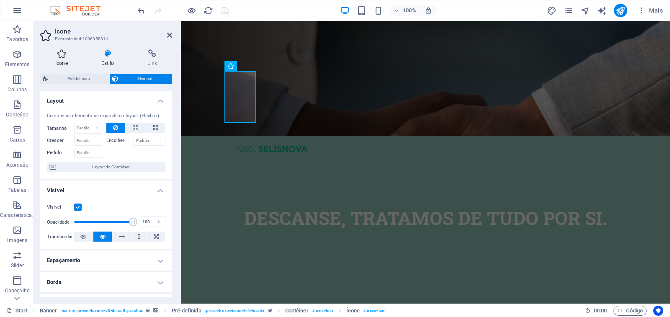
click at [59, 58] on h4 "Ícone" at bounding box center [63, 58] width 46 height 18
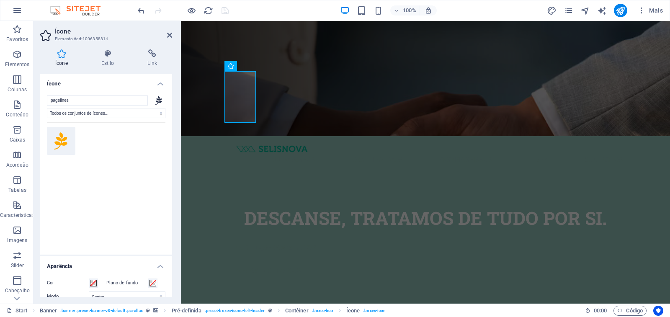
click at [59, 56] on icon at bounding box center [61, 53] width 43 height 8
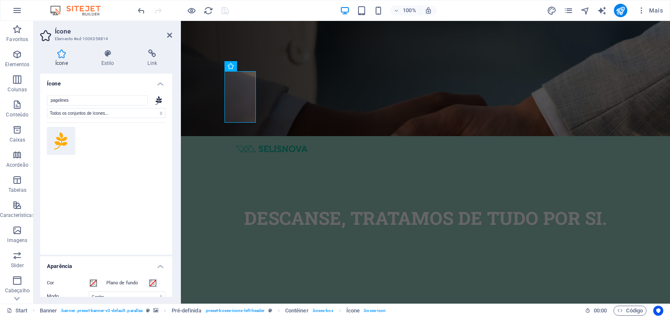
click at [68, 141] on button at bounding box center [61, 141] width 28 height 28
click at [65, 141] on icon at bounding box center [61, 141] width 14 height 18
click at [64, 140] on icon at bounding box center [61, 141] width 14 height 18
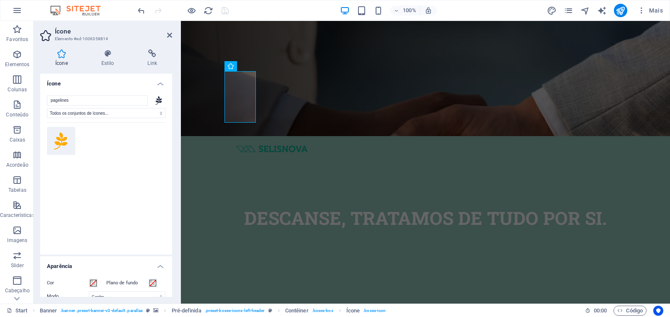
click at [64, 140] on icon at bounding box center [61, 141] width 14 height 18
click at [71, 115] on select "Todos os conjuntos de ícones... IcoFont Ionicons FontAwesome Brands FontAwesome…" at bounding box center [106, 113] width 119 height 10
select select "icofont"
click at [47, 108] on select "Todos os conjuntos de ícones... IcoFont Ionicons FontAwesome Brands FontAwesome…" at bounding box center [106, 113] width 119 height 10
click at [70, 114] on select "Todos os conjuntos de ícones... IcoFont Ionicons FontAwesome Brands FontAwesome…" at bounding box center [106, 113] width 119 height 10
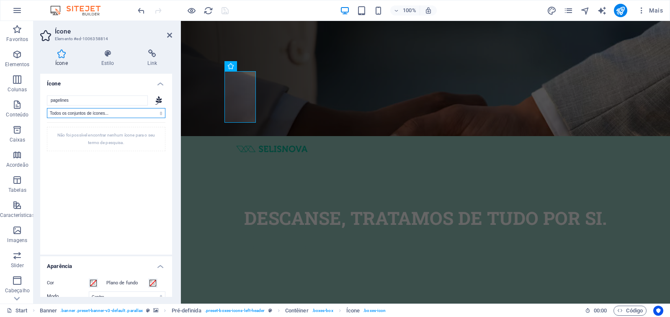
click at [47, 108] on select "Todos os conjuntos de ícones... IcoFont Ionicons FontAwesome Brands FontAwesome…" at bounding box center [106, 113] width 119 height 10
drag, startPoint x: 71, startPoint y: 113, endPoint x: 69, endPoint y: 117, distance: 4.9
click at [71, 112] on select "Todos os conjuntos de ícones... IcoFont Ionicons FontAwesome Brands FontAwesome…" at bounding box center [106, 113] width 119 height 10
click at [47, 108] on select "Todos os conjuntos de ícones... IcoFont Ionicons FontAwesome Brands FontAwesome…" at bounding box center [106, 113] width 119 height 10
click at [70, 114] on select "Todos os conjuntos de ícones... IcoFont Ionicons FontAwesome Brands FontAwesome…" at bounding box center [106, 113] width 119 height 10
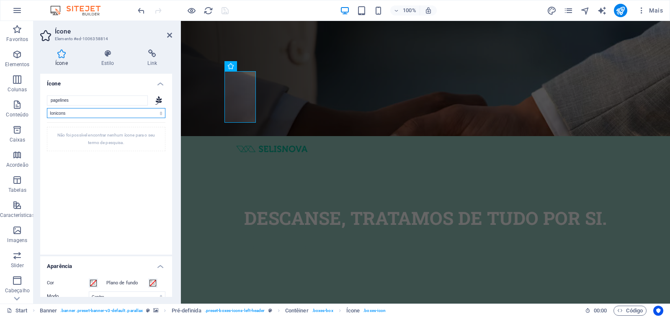
select select "font-awesome-solid"
click at [47, 108] on select "Todos os conjuntos de ícones... IcoFont Ionicons FontAwesome Brands FontAwesome…" at bounding box center [106, 113] width 119 height 10
click at [73, 108] on select "Todos os conjuntos de ícones... IcoFont Ionicons FontAwesome Brands FontAwesome…" at bounding box center [106, 113] width 119 height 10
click at [168, 31] on h2 "Ícone" at bounding box center [113, 32] width 117 height 8
click at [168, 34] on icon at bounding box center [169, 35] width 5 height 7
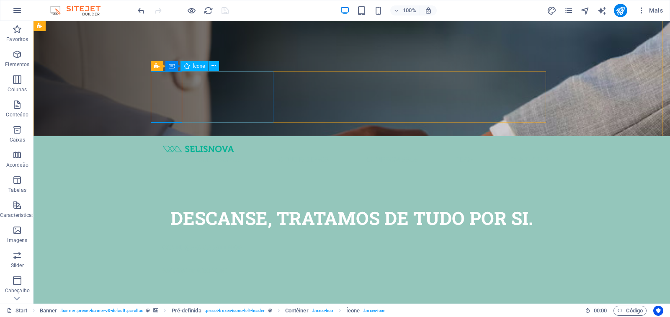
click at [189, 66] on icon at bounding box center [187, 66] width 6 height 10
select select "font-awesome-solid"
select select "xMidYMid"
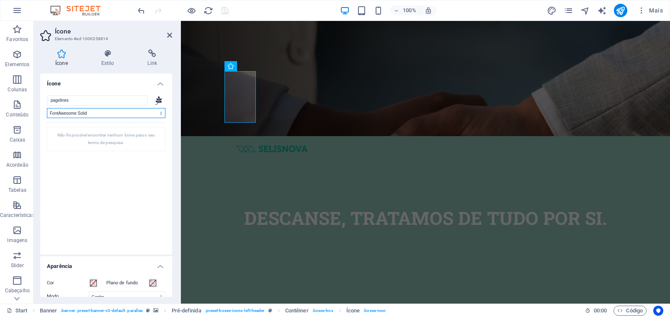
click at [82, 115] on select "Todos os conjuntos de ícones... IcoFont Ionicons FontAwesome Brands FontAwesome…" at bounding box center [106, 113] width 119 height 10
click at [47, 108] on select "Todos os conjuntos de ícones... IcoFont Ionicons FontAwesome Brands FontAwesome…" at bounding box center [106, 113] width 119 height 10
drag, startPoint x: 80, startPoint y: 155, endPoint x: 72, endPoint y: 178, distance: 24.7
click at [72, 179] on div "Não foi possível encontrar nenhum ícone para o seu termo de pesquisa." at bounding box center [106, 182] width 119 height 121
click at [55, 140] on icon at bounding box center [61, 141] width 14 height 18
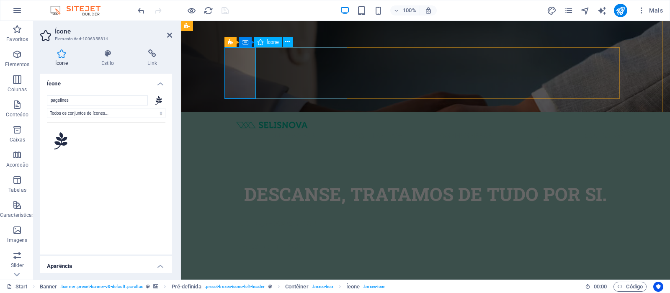
click at [654, 11] on span "Mais" at bounding box center [651, 10] width 26 height 8
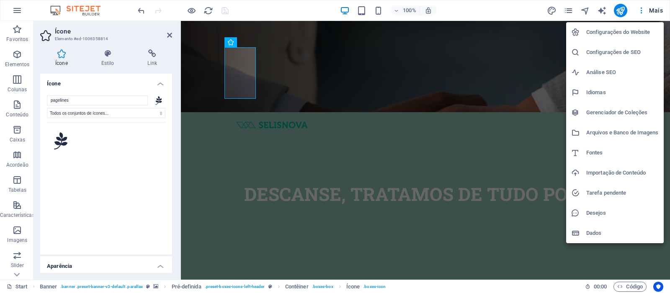
click at [627, 34] on h6 "Configurações do Website" at bounding box center [622, 32] width 72 height 10
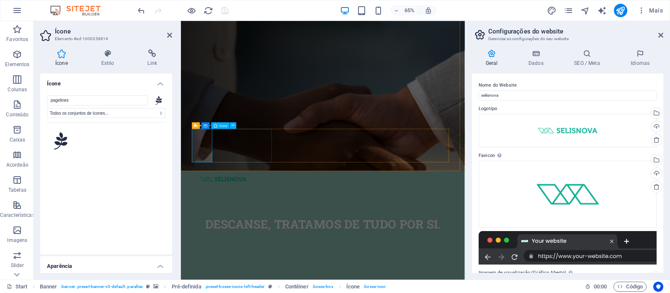
click at [52, 84] on h4 "Ícone" at bounding box center [106, 81] width 132 height 15
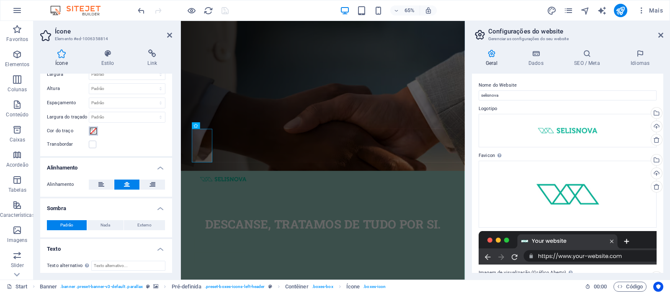
scroll to position [80, 0]
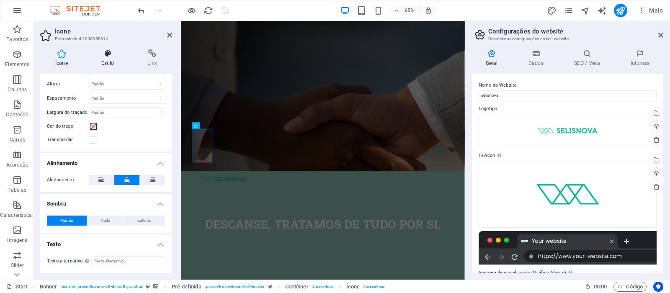
click at [106, 57] on icon at bounding box center [107, 53] width 43 height 8
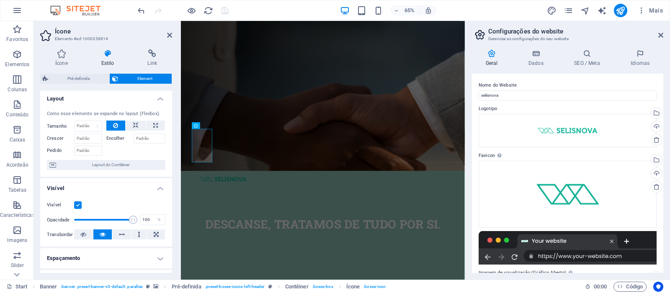
scroll to position [0, 0]
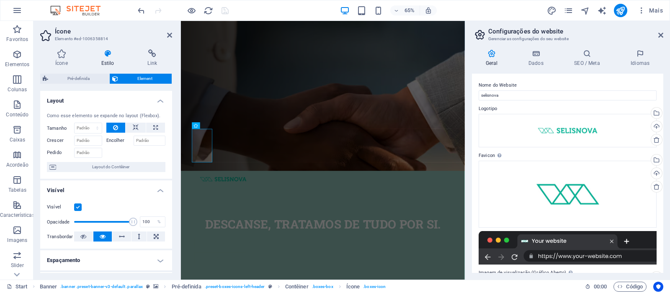
click at [160, 101] on h4 "Layout" at bounding box center [106, 98] width 132 height 15
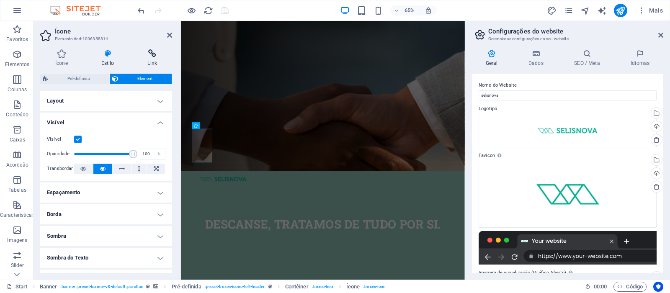
click at [156, 55] on icon at bounding box center [152, 53] width 40 height 8
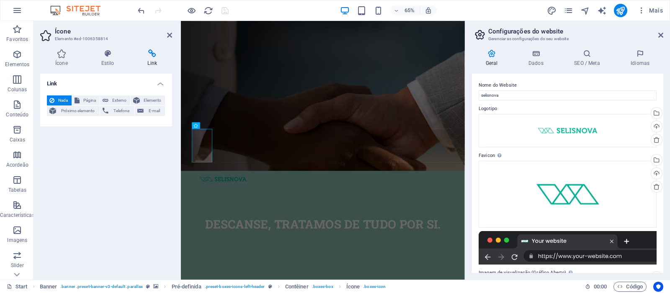
click at [80, 39] on h3 "Elemento #ed-1006358814" at bounding box center [105, 39] width 101 height 8
click at [66, 34] on h2 "Ícone" at bounding box center [113, 32] width 117 height 8
click at [46, 36] on icon at bounding box center [46, 35] width 13 height 13
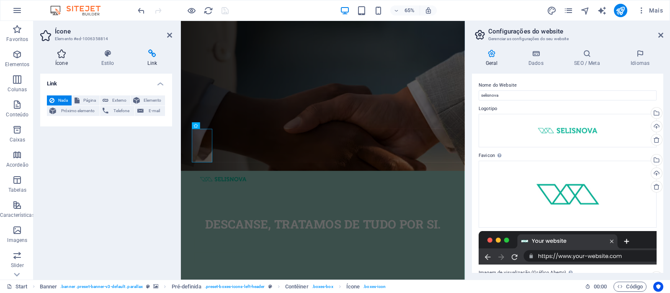
click at [60, 59] on h4 "Ícone" at bounding box center [63, 58] width 46 height 18
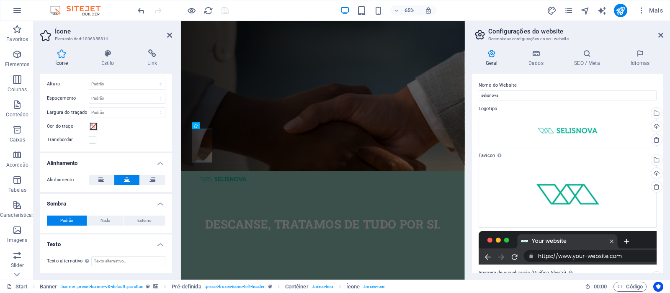
click at [60, 57] on icon at bounding box center [61, 53] width 43 height 8
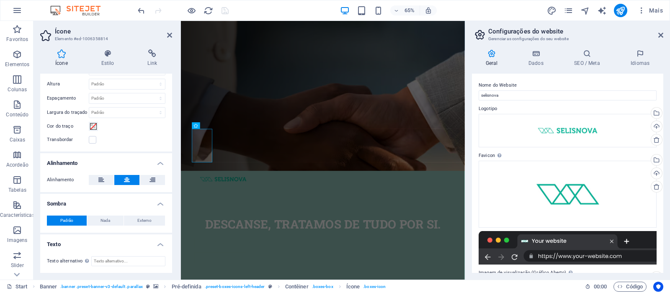
click at [60, 57] on icon at bounding box center [61, 53] width 43 height 8
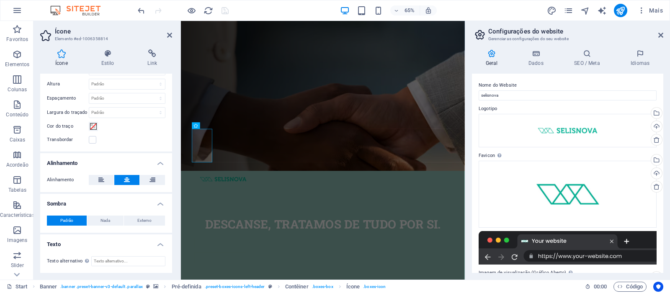
click at [60, 57] on icon at bounding box center [61, 53] width 43 height 8
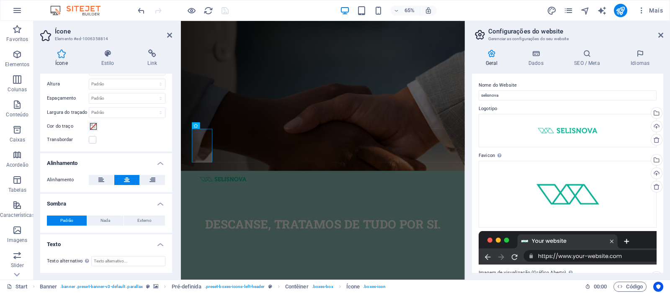
click at [60, 57] on icon at bounding box center [61, 53] width 43 height 8
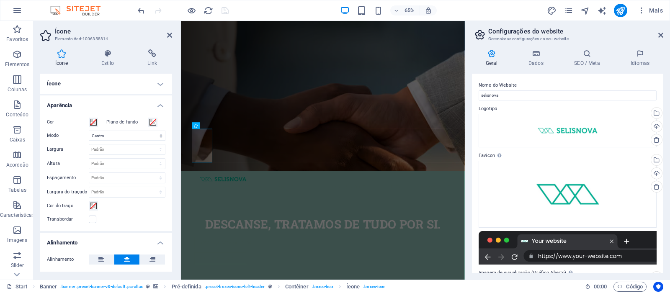
click at [161, 107] on h4 "Aparência" at bounding box center [106, 103] width 132 height 15
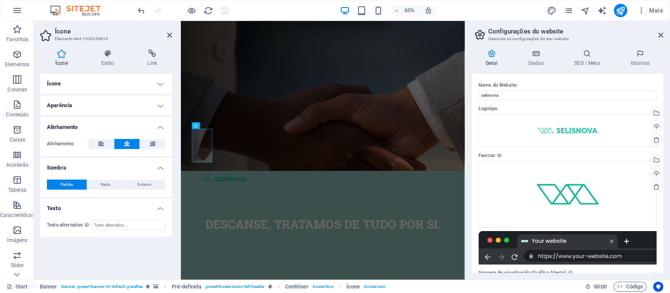
click at [162, 84] on h4 "Ícone" at bounding box center [106, 84] width 132 height 20
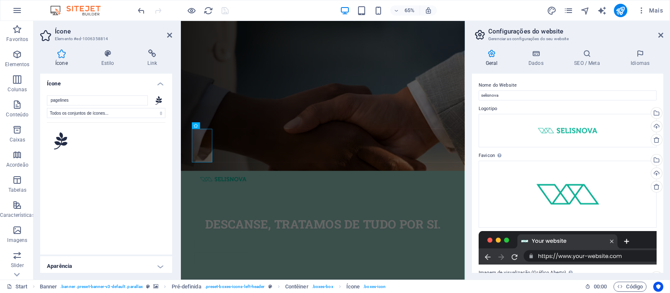
click at [156, 102] on icon at bounding box center [158, 100] width 7 height 8
click at [156, 101] on icon at bounding box center [158, 100] width 7 height 8
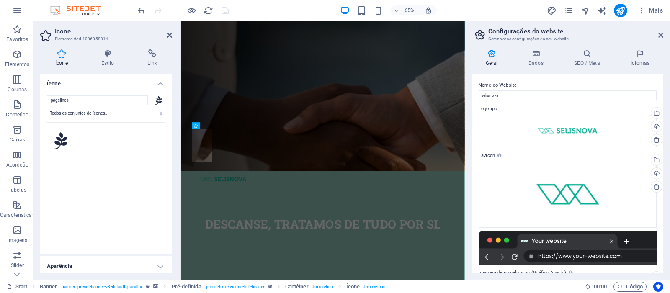
click at [156, 101] on icon at bounding box center [158, 100] width 7 height 8
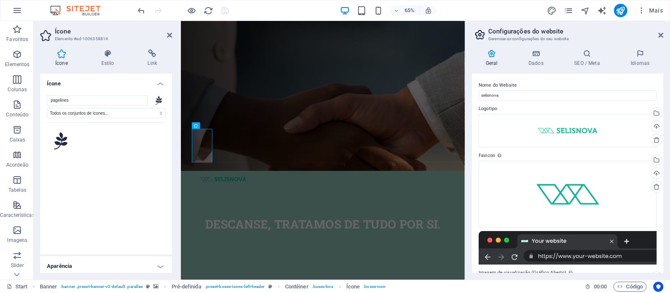
click at [156, 101] on icon at bounding box center [158, 100] width 7 height 8
click at [156, 100] on icon at bounding box center [158, 100] width 7 height 9
click at [156, 100] on icon at bounding box center [158, 100] width 7 height 8
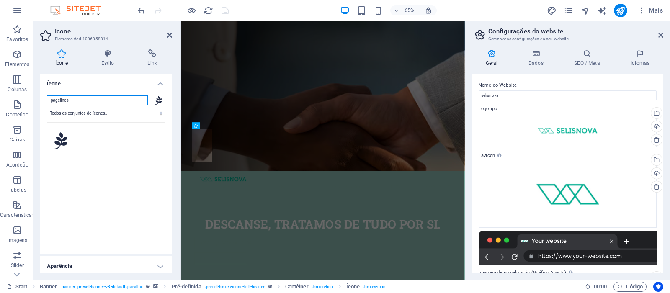
click at [72, 101] on input "pagelines" at bounding box center [97, 101] width 101 height 10
click at [77, 143] on div "Não foi possível encontrar nenhum ícone para o seu termo de pesquisa." at bounding box center [106, 182] width 119 height 121
drag, startPoint x: 84, startPoint y: 141, endPoint x: 63, endPoint y: 143, distance: 21.0
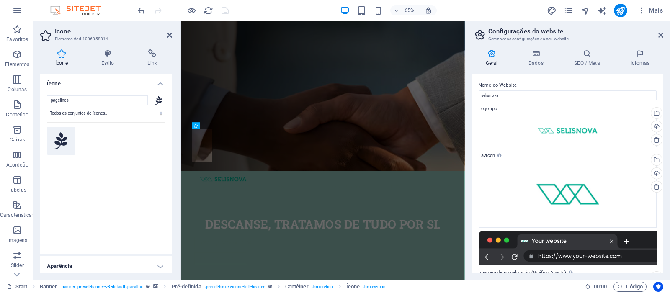
click at [63, 143] on icon at bounding box center [61, 141] width 14 height 18
click at [61, 141] on icon at bounding box center [61, 141] width 14 height 18
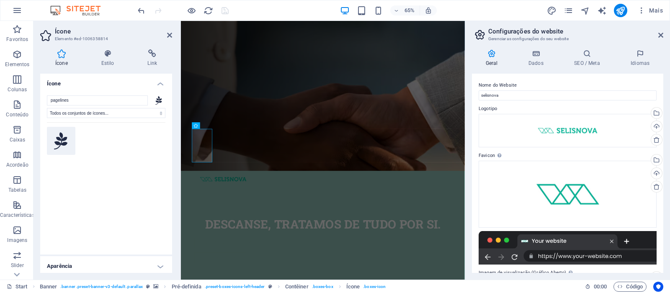
click at [61, 141] on icon at bounding box center [61, 141] width 14 height 18
click at [113, 113] on select "Todos os conjuntos de ícones... IcoFont Ionicons FontAwesome Brands FontAwesome…" at bounding box center [106, 113] width 119 height 10
click at [47, 108] on select "Todos os conjuntos de ícones... IcoFont Ionicons FontAwesome Brands FontAwesome…" at bounding box center [106, 113] width 119 height 10
click at [77, 138] on div "Não foi possível encontrar nenhum ícone para o seu termo de pesquisa." at bounding box center [106, 139] width 119 height 24
click at [82, 110] on select "Todos os conjuntos de ícones... IcoFont Ionicons FontAwesome Brands FontAwesome…" at bounding box center [106, 113] width 119 height 10
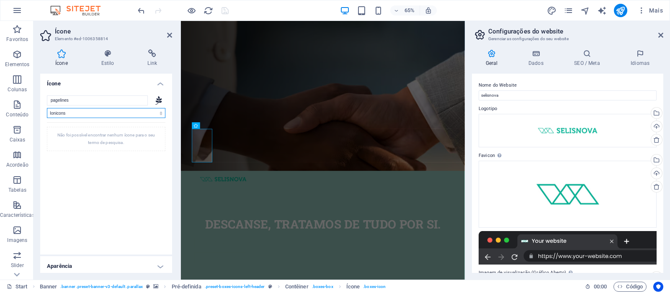
select select "font-awesome-sharp-light"
click at [47, 108] on select "Todos os conjuntos de ícones... IcoFont Ionicons FontAwesome Brands FontAwesome…" at bounding box center [106, 113] width 119 height 10
click at [83, 112] on select "Todos os conjuntos de ícones... IcoFont Ionicons FontAwesome Brands FontAwesome…" at bounding box center [106, 113] width 119 height 10
select select
click at [47, 108] on select "Todos os conjuntos de ícones... IcoFont Ionicons FontAwesome Brands FontAwesome…" at bounding box center [106, 113] width 119 height 10
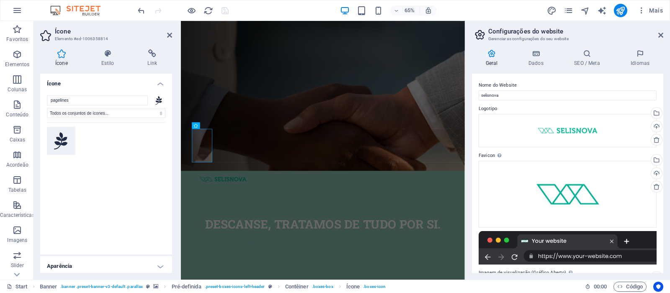
click at [61, 139] on icon at bounding box center [61, 141] width 14 height 18
click at [62, 82] on h4 "Ícone" at bounding box center [106, 81] width 132 height 15
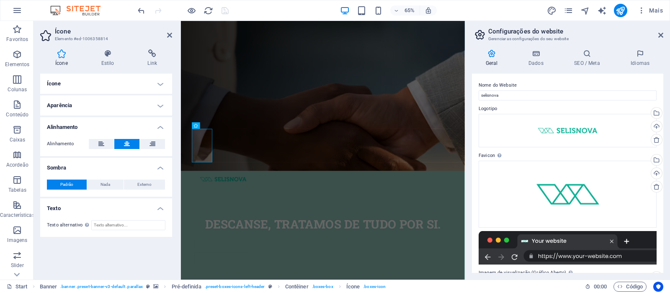
click at [62, 82] on h4 "Ícone" at bounding box center [106, 84] width 132 height 20
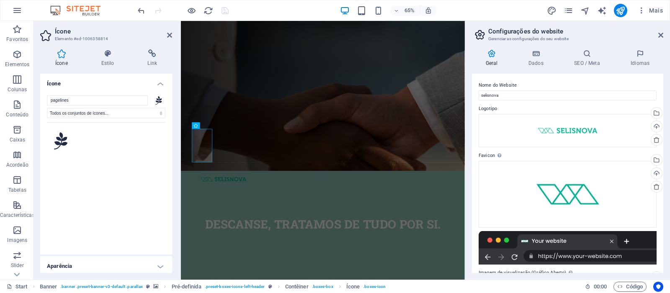
click at [62, 82] on h4 "Ícone" at bounding box center [106, 81] width 132 height 15
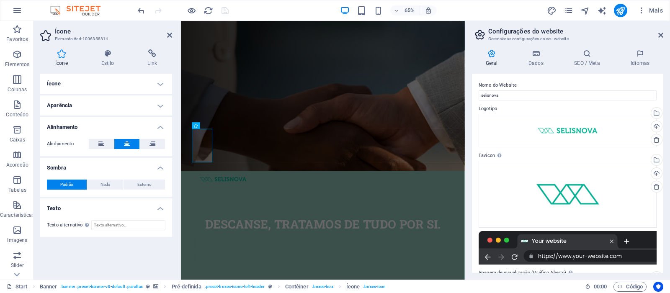
click at [62, 82] on h4 "Ícone" at bounding box center [106, 84] width 132 height 20
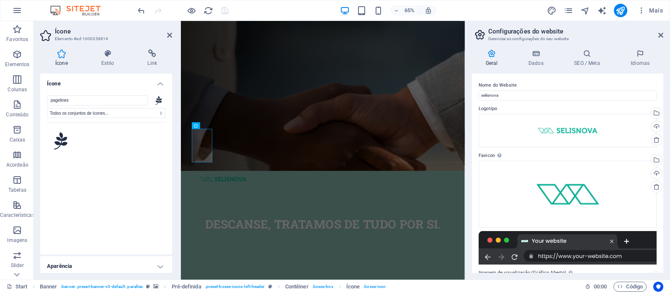
click at [99, 39] on h3 "Elemento #ed-1006358814" at bounding box center [105, 39] width 101 height 8
click at [98, 40] on h3 "Elemento #ed-1006358814" at bounding box center [105, 39] width 101 height 8
click at [68, 41] on h3 "Elemento #ed-1006358814" at bounding box center [105, 39] width 101 height 8
click at [45, 36] on icon at bounding box center [46, 35] width 13 height 13
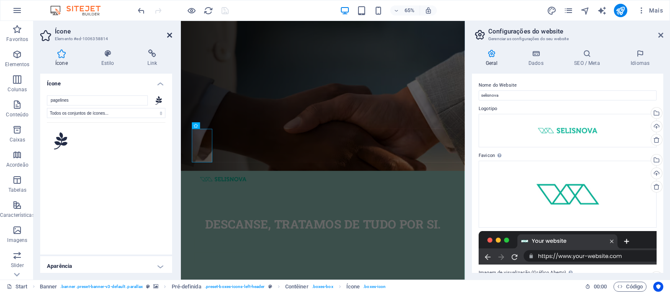
click at [167, 34] on icon at bounding box center [169, 35] width 5 height 7
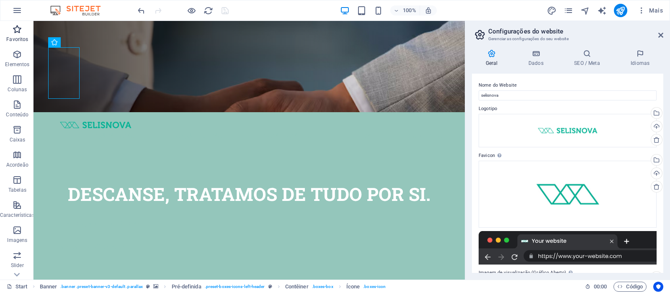
click at [18, 31] on icon "button" at bounding box center [17, 29] width 10 height 10
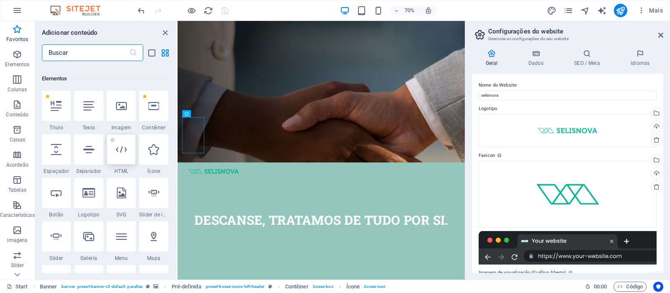
scroll to position [84, 0]
click at [156, 152] on icon at bounding box center [153, 149] width 11 height 11
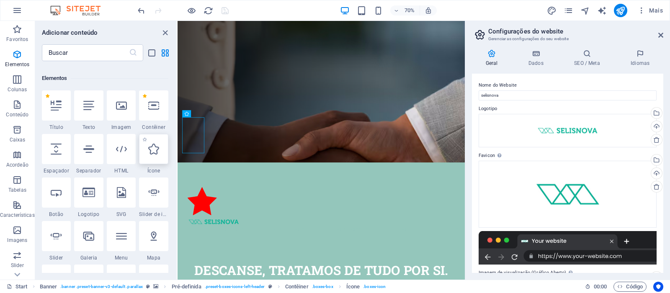
select select "xMidYMid"
select select "px"
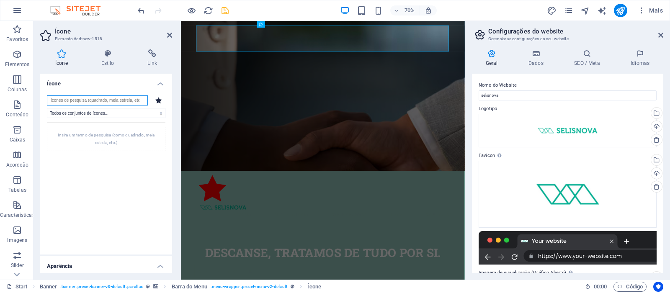
scroll to position [0, 0]
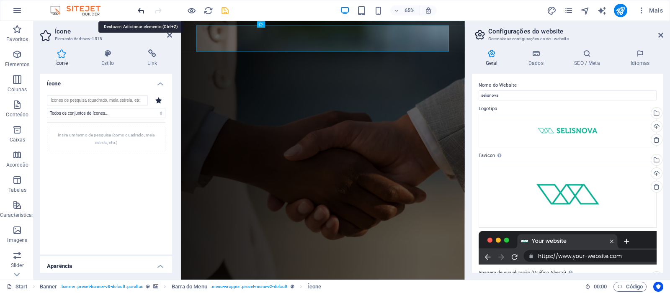
click at [139, 10] on icon "undo" at bounding box center [142, 11] width 10 height 10
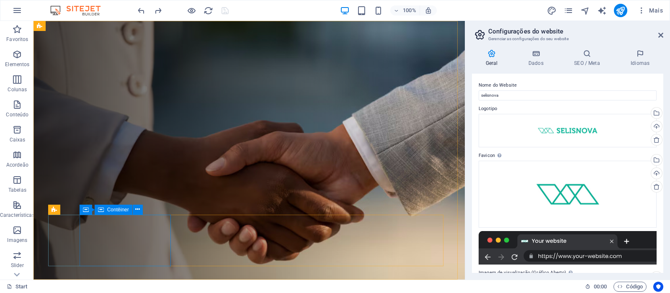
click at [122, 210] on span "Contêiner" at bounding box center [118, 209] width 22 height 5
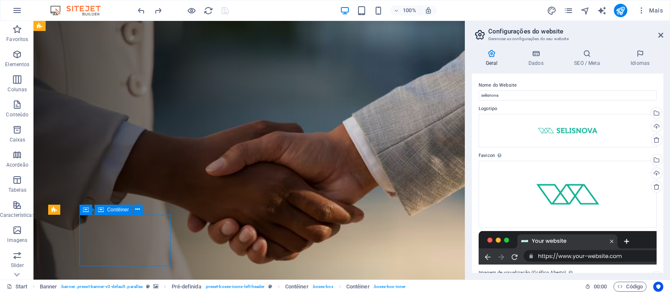
click at [121, 210] on span "Contêiner" at bounding box center [118, 209] width 22 height 5
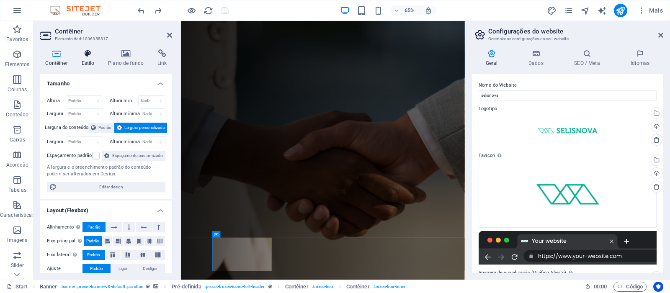
click at [92, 58] on h4 "Estilo" at bounding box center [89, 58] width 27 height 18
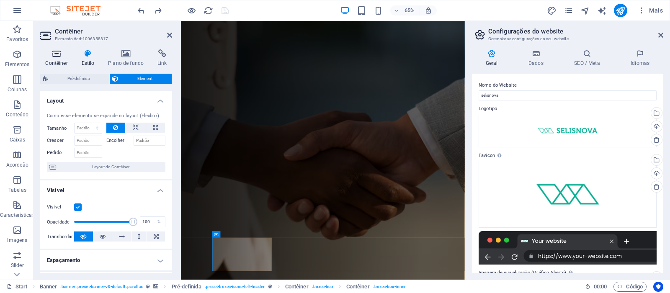
click at [58, 55] on icon at bounding box center [56, 53] width 33 height 8
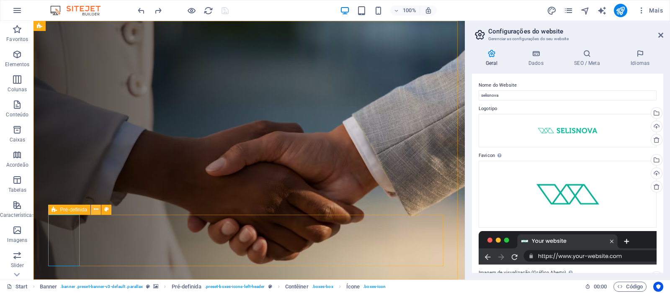
click at [95, 209] on icon at bounding box center [96, 209] width 5 height 9
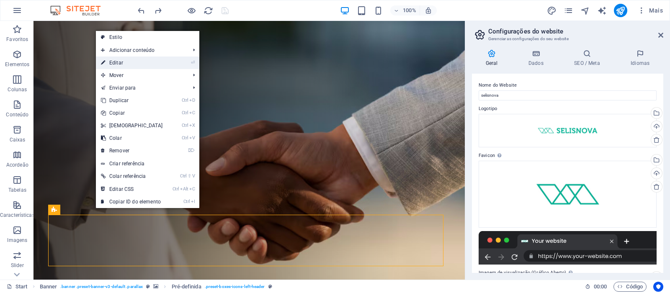
click at [124, 63] on link "⏎ Editar" at bounding box center [132, 63] width 72 height 13
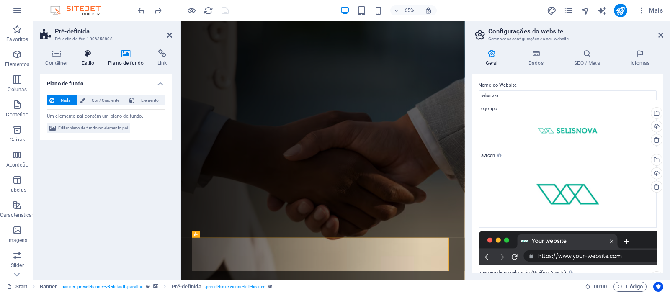
click at [89, 56] on icon at bounding box center [87, 53] width 23 height 8
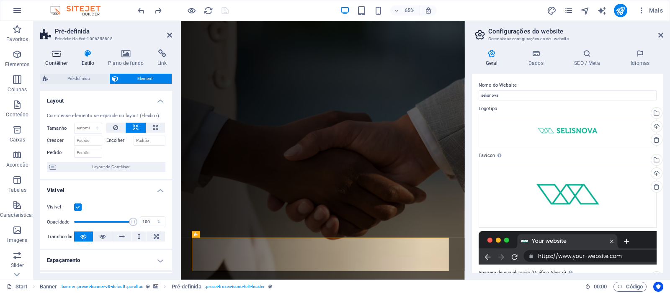
click at [48, 54] on icon at bounding box center [56, 53] width 33 height 8
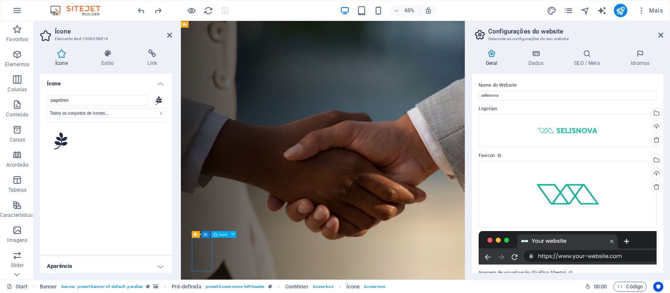
click at [59, 54] on icon at bounding box center [61, 53] width 43 height 8
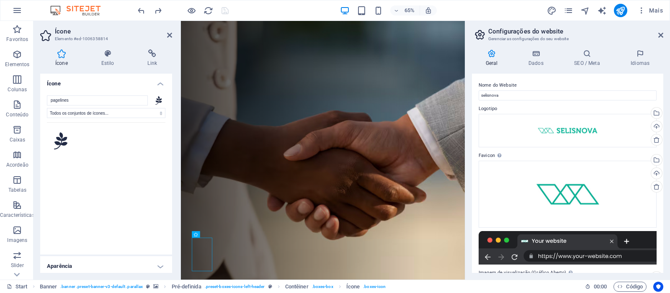
click at [59, 54] on icon at bounding box center [61, 53] width 43 height 8
click at [108, 53] on icon at bounding box center [107, 53] width 43 height 8
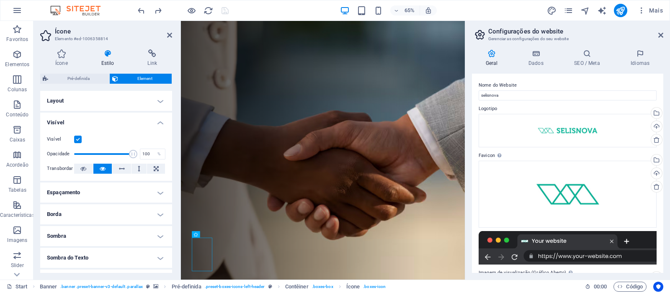
click at [127, 79] on span "Element" at bounding box center [145, 79] width 49 height 10
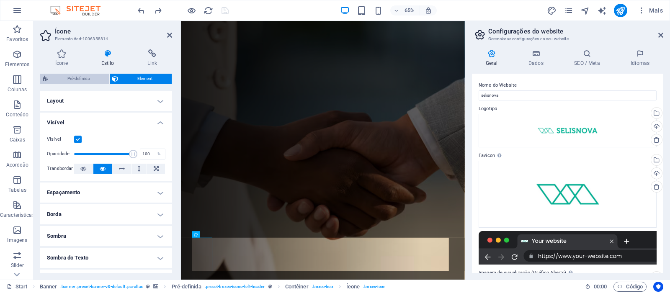
click at [74, 76] on span "Pré-definida" at bounding box center [79, 79] width 56 height 10
select select "px"
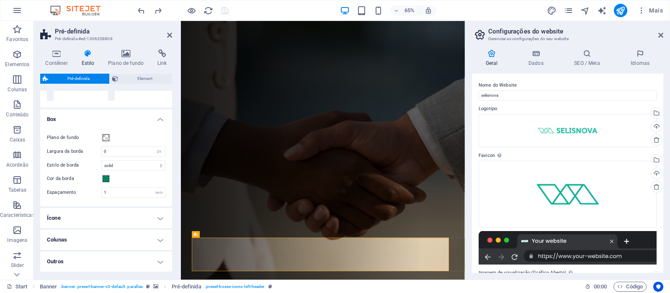
scroll to position [158, 0]
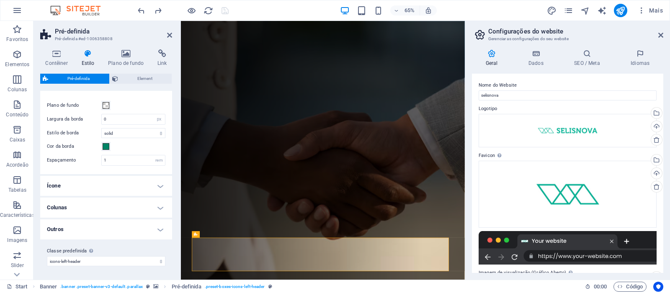
click at [105, 186] on h4 "Ícone" at bounding box center [106, 186] width 132 height 20
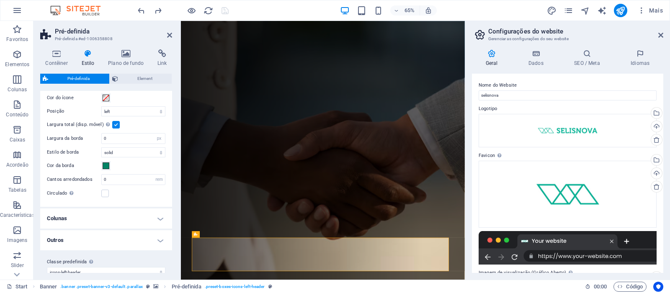
scroll to position [317, 0]
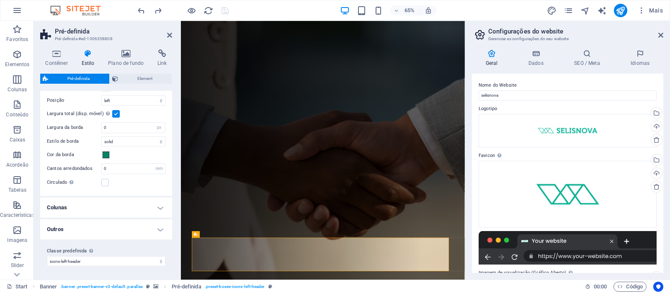
click at [84, 204] on h4 "Colunas" at bounding box center [106, 208] width 132 height 20
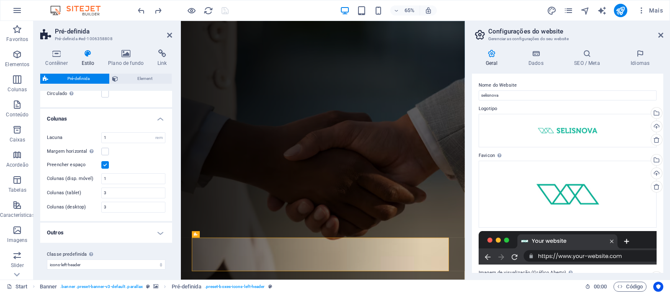
scroll to position [409, 0]
click at [78, 230] on h4 "Outros" at bounding box center [106, 230] width 132 height 20
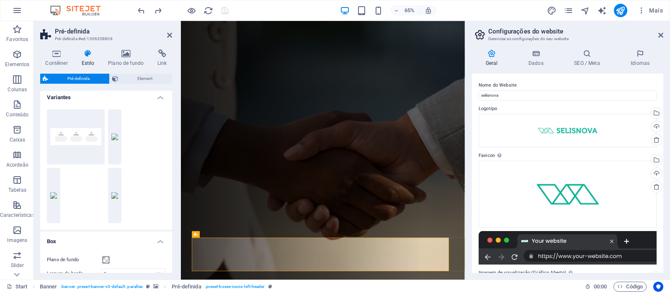
scroll to position [0, 0]
click at [112, 79] on icon at bounding box center [115, 79] width 6 height 10
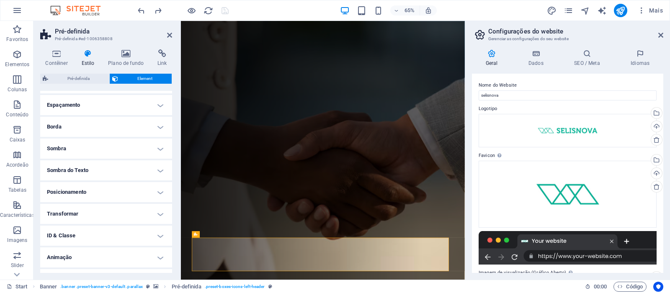
scroll to position [172, 0]
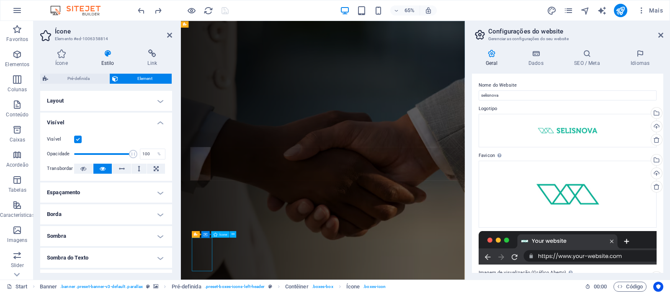
click at [372, 287] on span ". boxes-icon" at bounding box center [374, 287] width 23 height 10
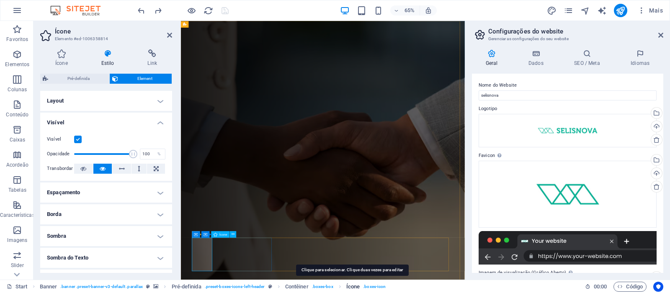
click at [356, 288] on span "Ícone" at bounding box center [352, 287] width 13 height 10
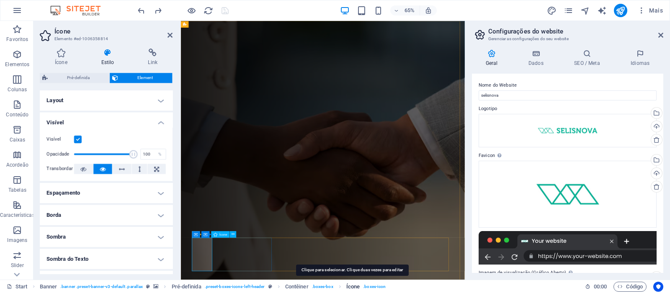
click at [356, 288] on span "Ícone" at bounding box center [352, 287] width 13 height 10
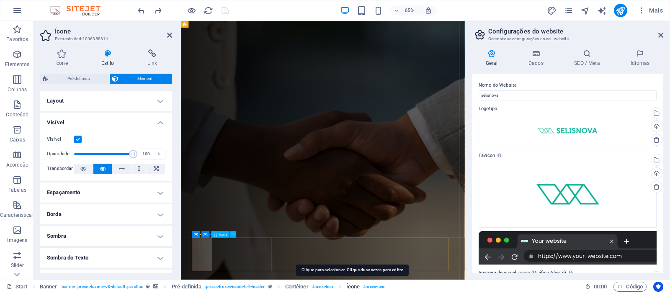
click at [356, 288] on span "Ícone" at bounding box center [352, 287] width 13 height 10
click at [319, 286] on span ". boxes-box" at bounding box center [322, 287] width 21 height 10
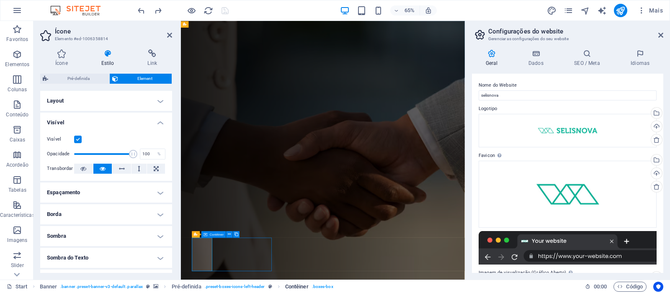
click at [319, 286] on span ". boxes-box" at bounding box center [322, 287] width 21 height 10
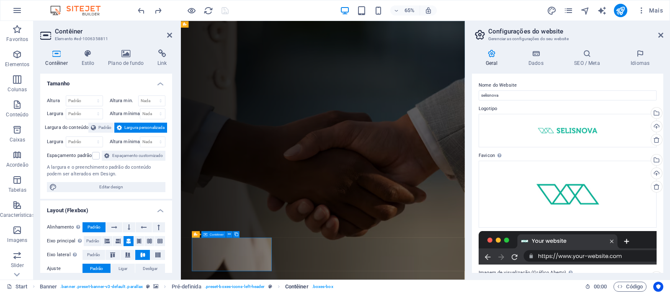
click at [319, 286] on span ". boxes-box" at bounding box center [322, 287] width 21 height 10
click at [319, 287] on span ". boxes-box" at bounding box center [322, 287] width 21 height 10
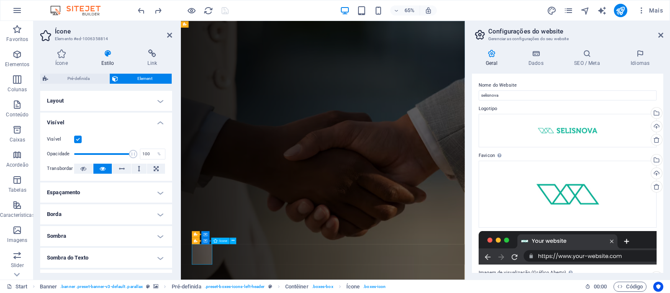
click at [380, 288] on span ". boxes-icon" at bounding box center [374, 287] width 23 height 10
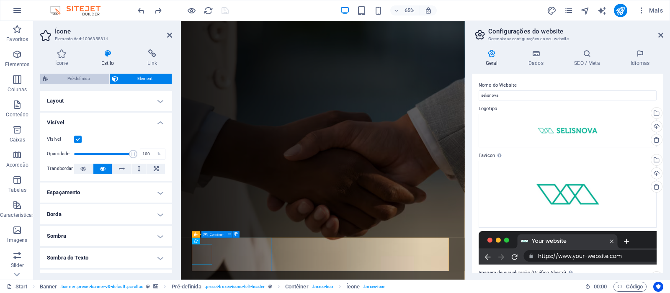
click at [77, 77] on span "Pré-definida" at bounding box center [79, 79] width 56 height 10
select select "px"
select select "left"
select select "px"
select select "rem"
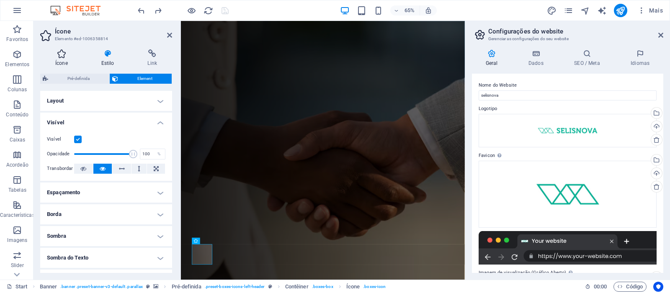
click at [58, 54] on icon at bounding box center [61, 53] width 43 height 8
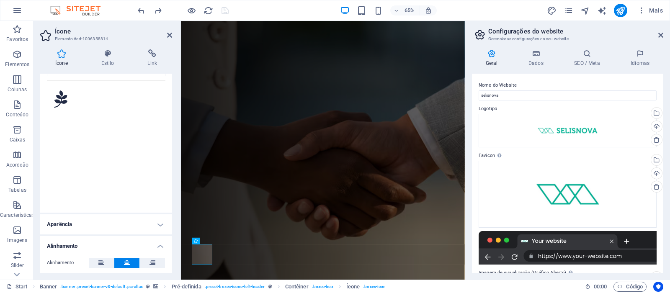
scroll to position [0, 0]
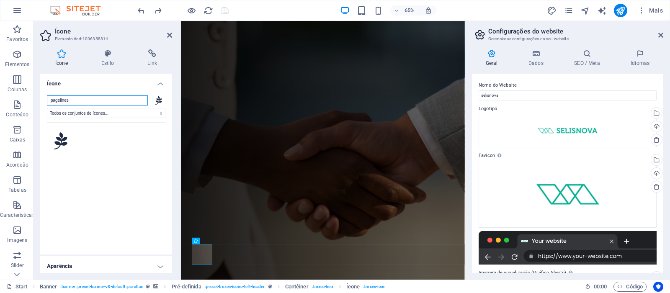
click at [80, 101] on input "pagelines" at bounding box center [97, 101] width 101 height 10
type input "p"
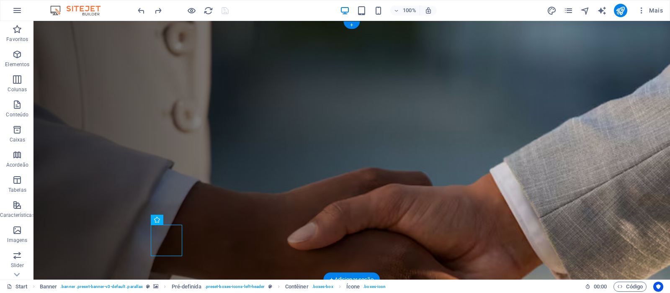
click at [113, 160] on figure at bounding box center [352, 150] width 637 height 259
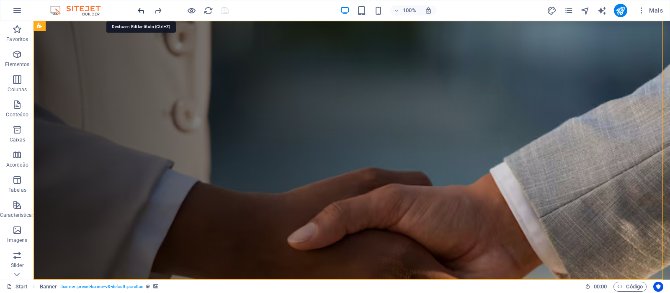
click at [140, 9] on icon "undo" at bounding box center [142, 11] width 10 height 10
click at [160, 13] on icon "redo" at bounding box center [158, 11] width 10 height 10
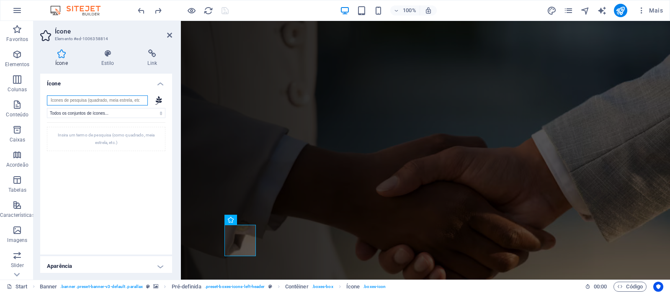
click at [112, 101] on input "search" at bounding box center [97, 101] width 101 height 10
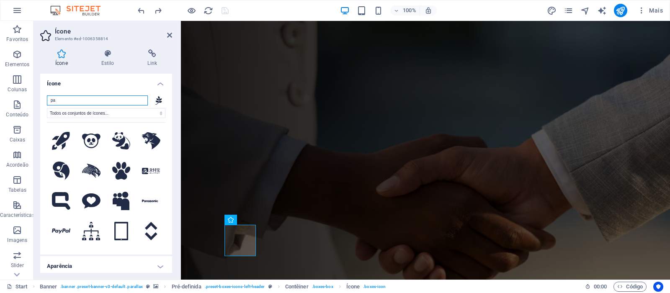
type input "p"
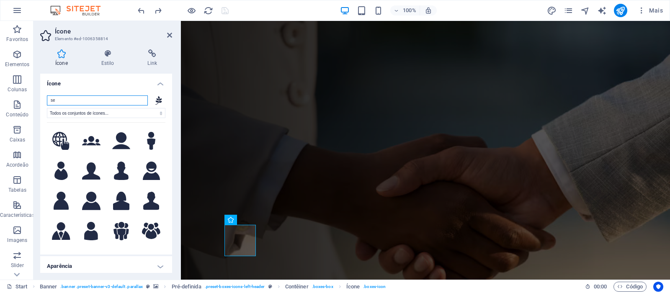
type input "s"
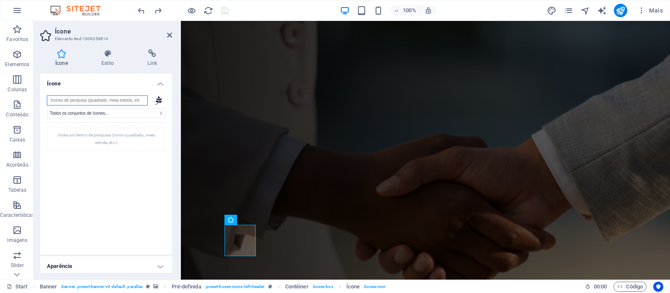
type input "s"
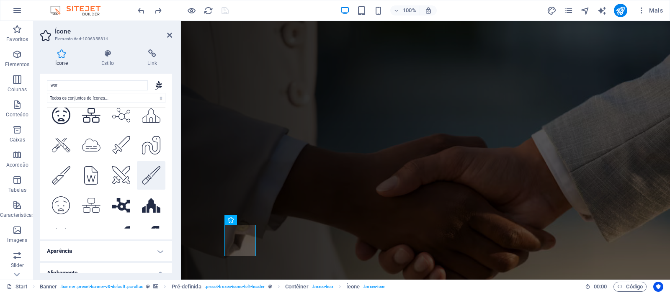
scroll to position [525, 0]
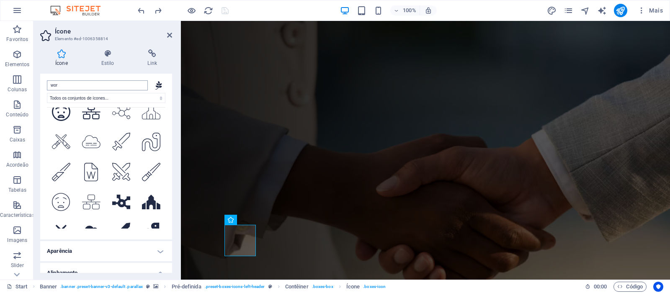
click at [83, 85] on input "wor" at bounding box center [97, 85] width 101 height 10
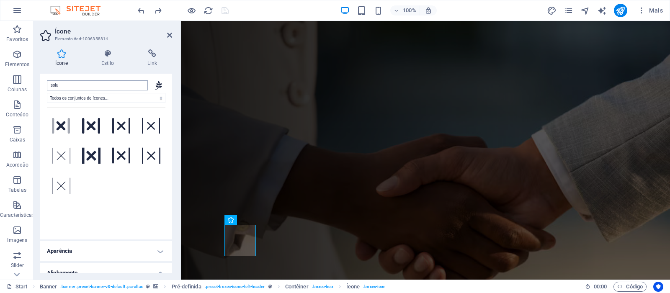
scroll to position [0, 0]
click at [83, 85] on input "solu" at bounding box center [97, 85] width 101 height 10
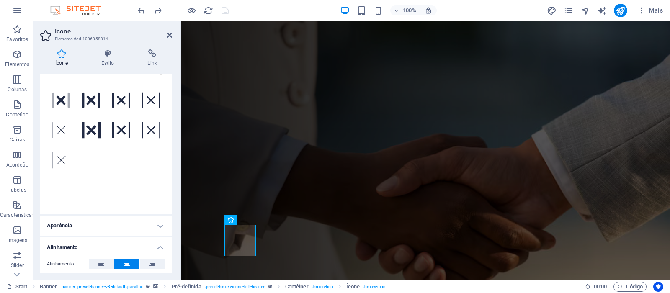
scroll to position [5, 0]
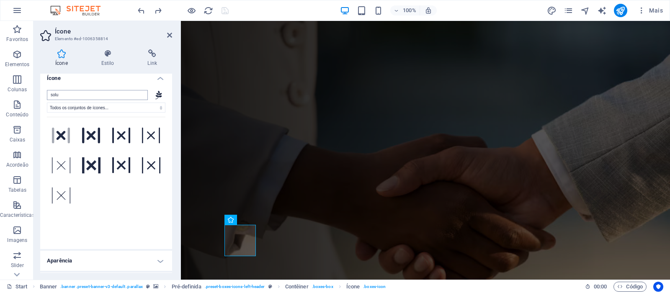
click at [89, 96] on input "solu" at bounding box center [97, 95] width 101 height 10
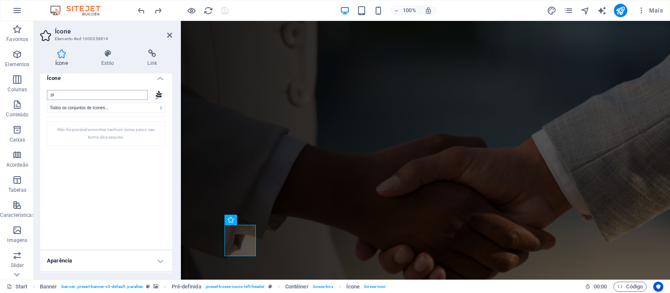
type input "p"
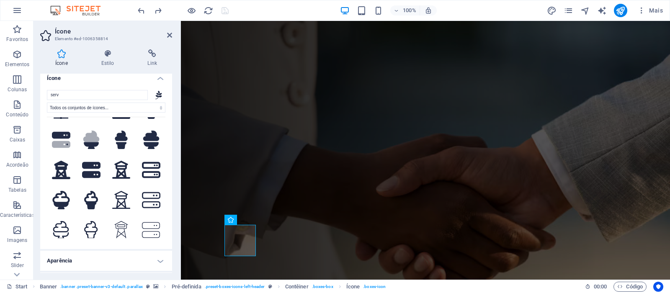
scroll to position [0, 0]
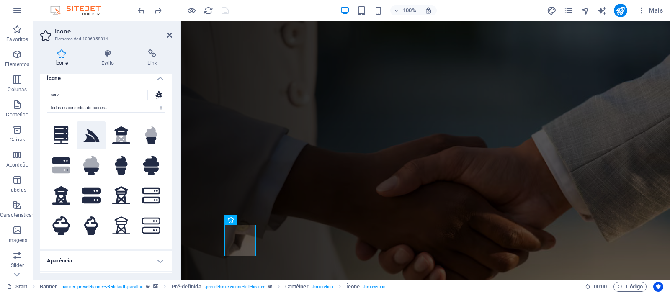
type input "serv"
click at [94, 136] on icon at bounding box center [91, 136] width 18 height 14
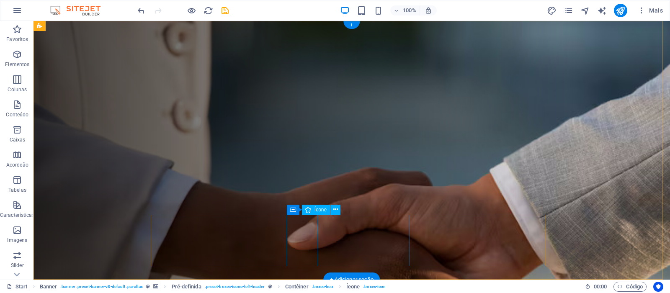
select select "xMidYMid"
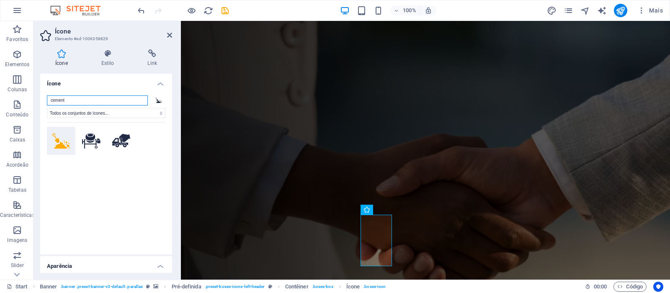
click at [84, 99] on input "cement" at bounding box center [97, 101] width 101 height 10
click at [158, 103] on div at bounding box center [158, 101] width 13 height 10
click at [105, 102] on input "cement" at bounding box center [97, 101] width 101 height 10
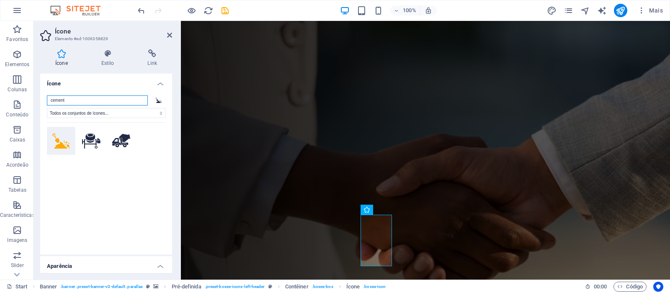
click at [105, 102] on input "cement" at bounding box center [97, 101] width 101 height 10
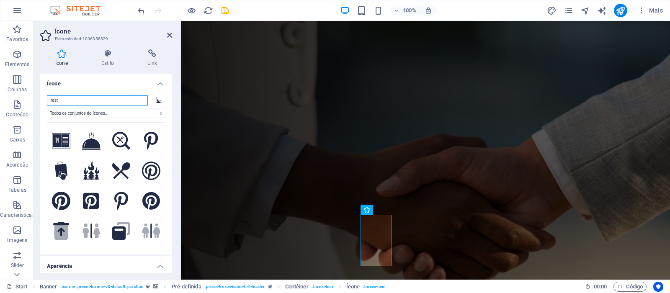
drag, startPoint x: 105, startPoint y: 102, endPoint x: 112, endPoint y: 100, distance: 7.8
click at [106, 102] on input "rest" at bounding box center [97, 101] width 101 height 10
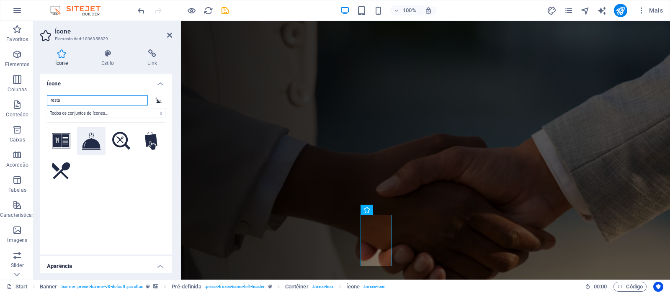
type input "resta"
click at [91, 145] on icon at bounding box center [91, 141] width 18 height 18
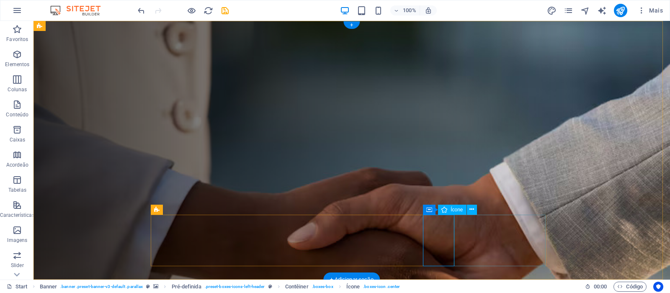
select select "xMidYMid"
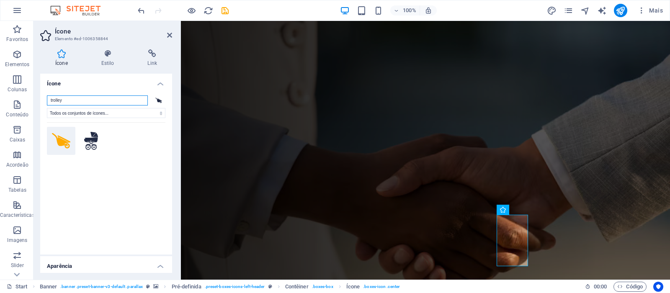
type input "T"
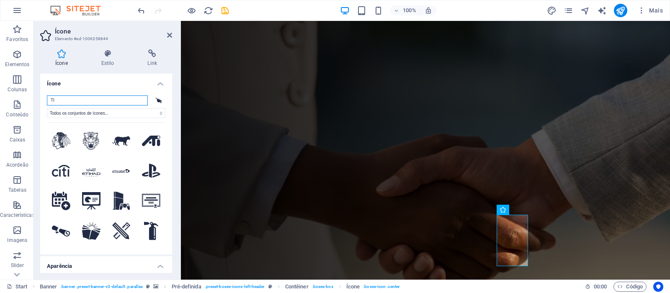
type input "T"
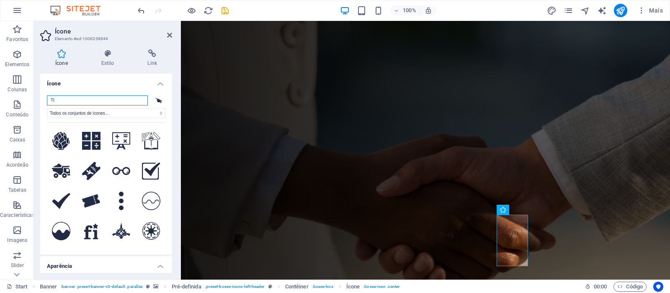
type input "T"
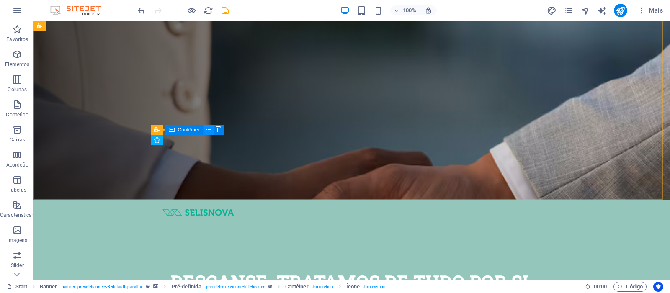
click at [206, 129] on icon at bounding box center [208, 129] width 5 height 9
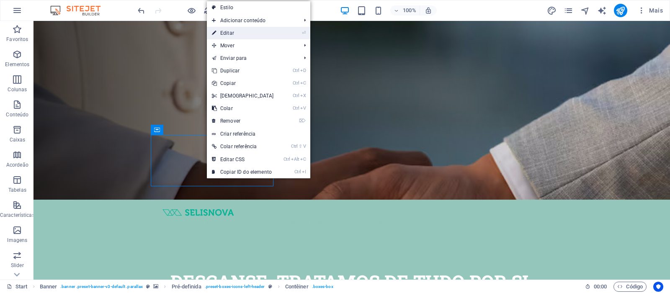
click at [240, 29] on link "⏎ Editar" at bounding box center [243, 33] width 72 height 13
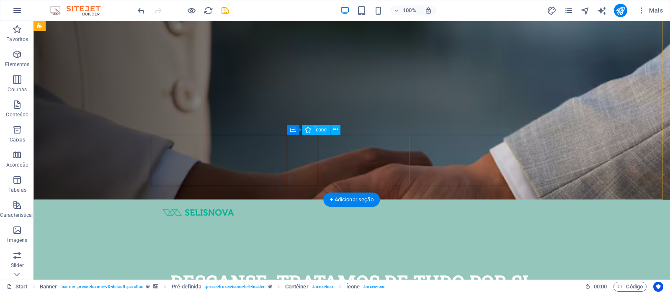
select select "xMidYMid"
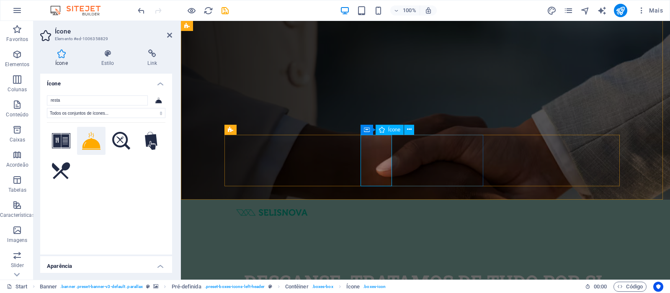
click at [113, 56] on icon at bounding box center [107, 53] width 43 height 8
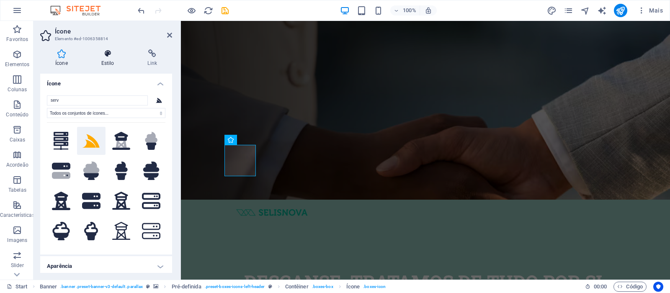
click at [103, 58] on h4 "Estilo" at bounding box center [109, 58] width 46 height 18
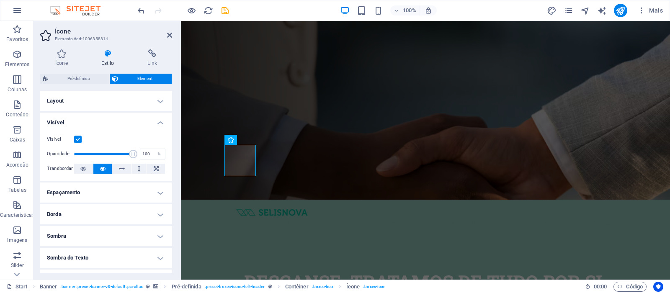
click at [75, 105] on h4 "Layout" at bounding box center [106, 101] width 132 height 20
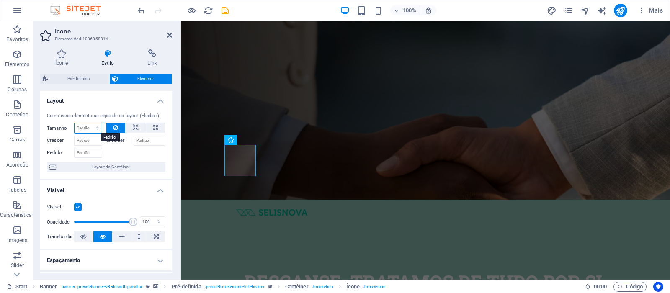
click at [85, 127] on select "Padrão automático px % 1/1 1/2 1/3 1/4 1/5 1/6 1/7 1/8 1/9 1/10" at bounding box center [88, 128] width 27 height 10
click at [89, 123] on select "Padrão automático px % 1/1 1/2 1/3 1/4 1/5 1/6 1/7 1/8 1/9 1/10" at bounding box center [88, 128] width 27 height 10
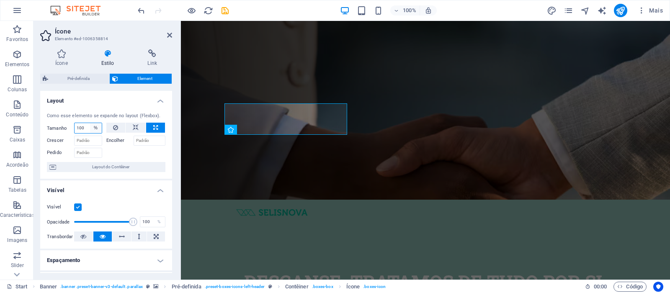
click at [96, 128] on select "Padrão automático px % 1/1 1/2 1/3 1/4 1/5 1/6 1/7 1/8 1/9 1/10" at bounding box center [96, 128] width 12 height 10
click at [90, 123] on select "Padrão automático px % 1/1 1/2 1/3 1/4 1/5 1/6 1/7 1/8 1/9 1/10" at bounding box center [96, 128] width 12 height 10
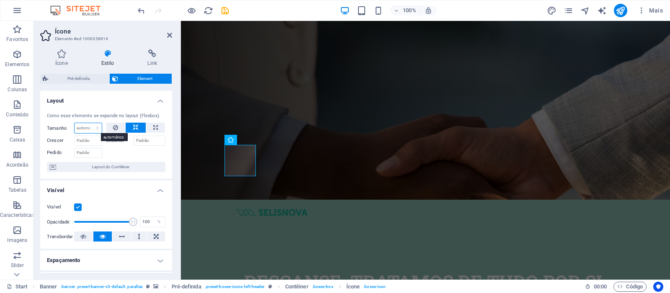
click at [94, 127] on select "Padrão automático px % 1/1 1/2 1/3 1/4 1/5 1/6 1/7 1/8 1/9 1/10" at bounding box center [88, 128] width 27 height 10
click at [75, 123] on select "Padrão automático px % 1/1 1/2 1/3 1/4 1/5 1/6 1/7 1/8 1/9 1/10" at bounding box center [88, 128] width 27 height 10
click at [113, 128] on icon at bounding box center [115, 128] width 5 height 10
click at [153, 129] on icon at bounding box center [155, 128] width 5 height 10
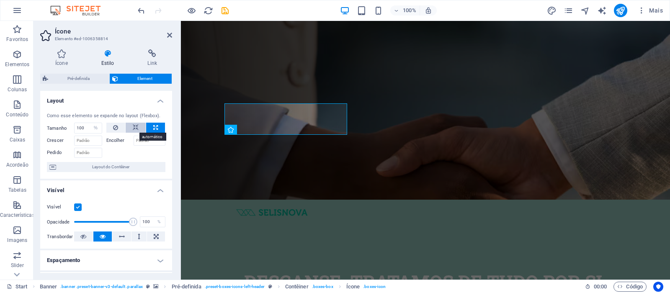
click at [131, 128] on button at bounding box center [136, 128] width 20 height 10
select select "DISABLED_OPTION_VALUE"
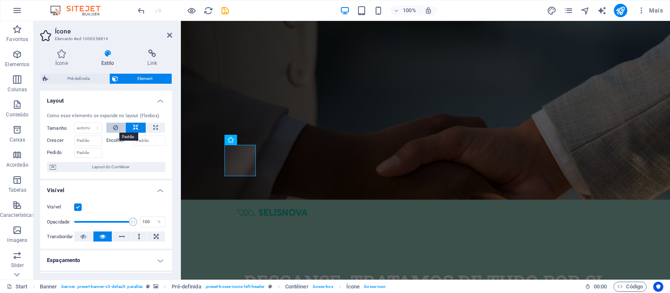
click at [117, 130] on icon at bounding box center [115, 128] width 5 height 10
click at [227, 11] on icon "save" at bounding box center [225, 11] width 10 height 10
checkbox input "false"
